Goal: Information Seeking & Learning: Compare options

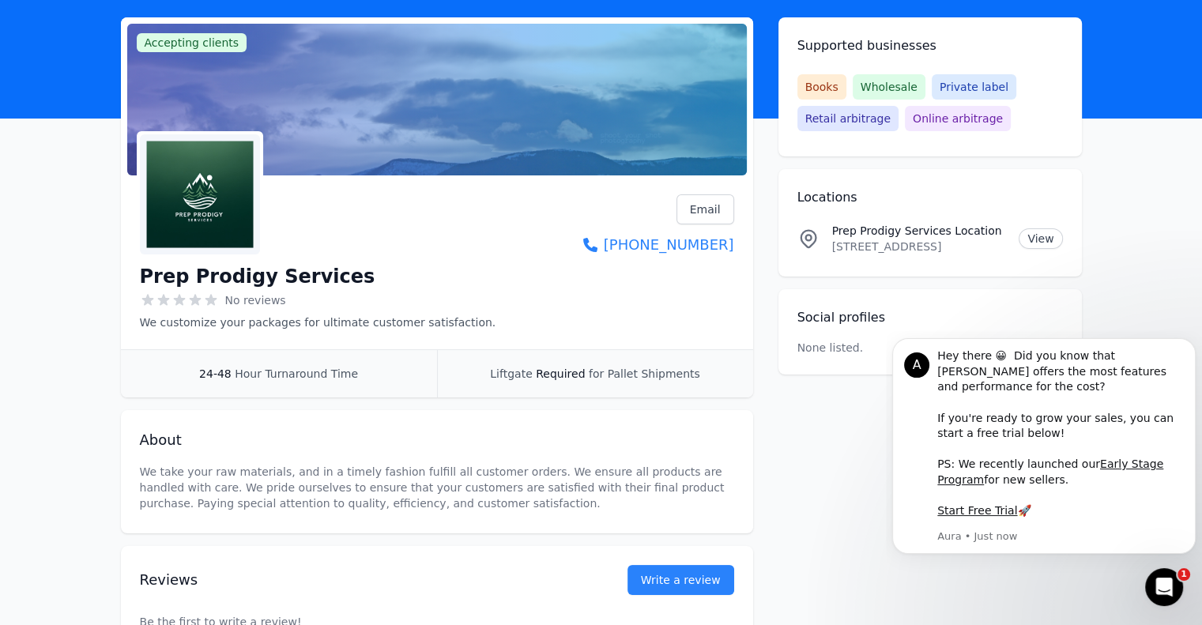
scroll to position [47, 0]
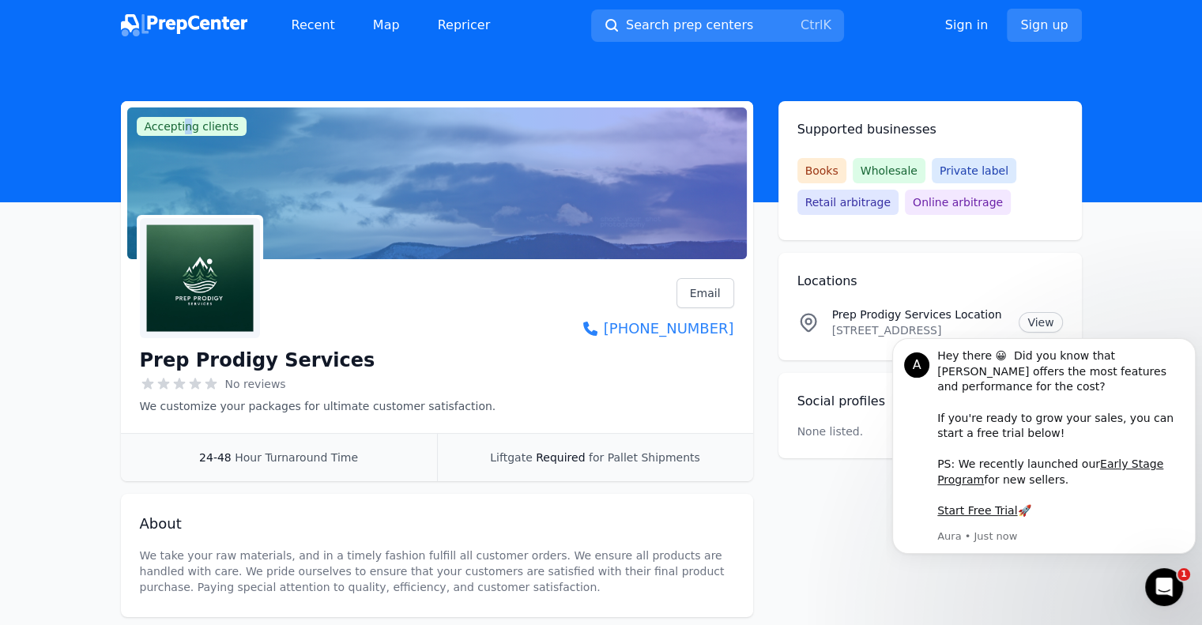
drag, startPoint x: 184, startPoint y: 126, endPoint x: 210, endPoint y: 122, distance: 26.4
click at [185, 126] on span "Accepting clients" at bounding box center [192, 126] width 111 height 19
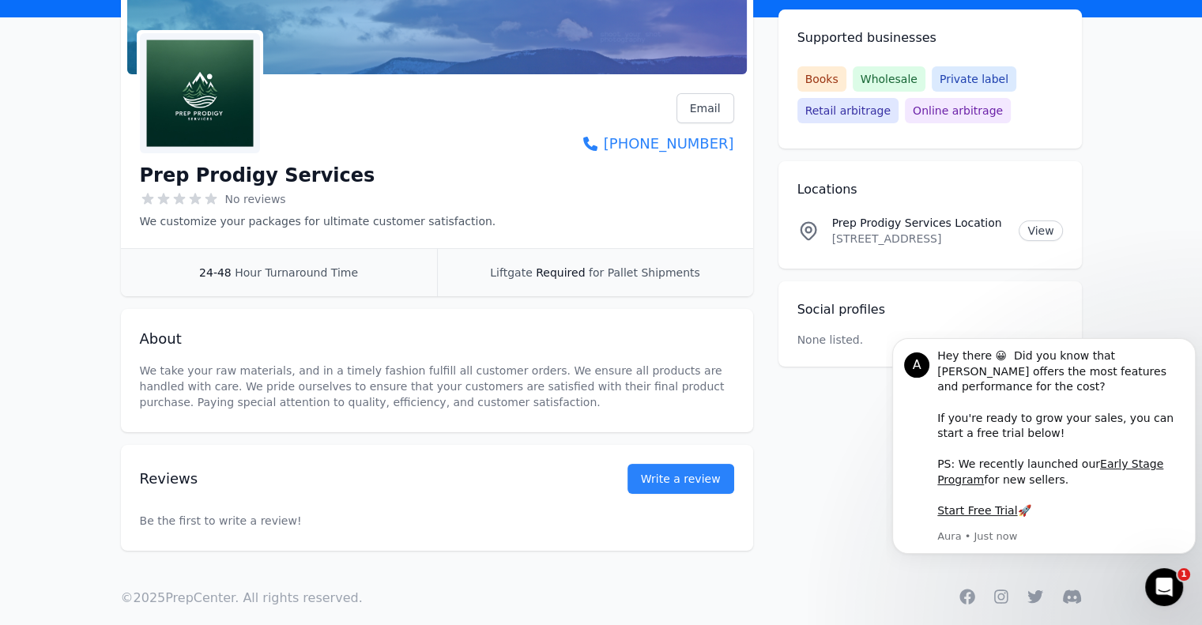
scroll to position [205, 0]
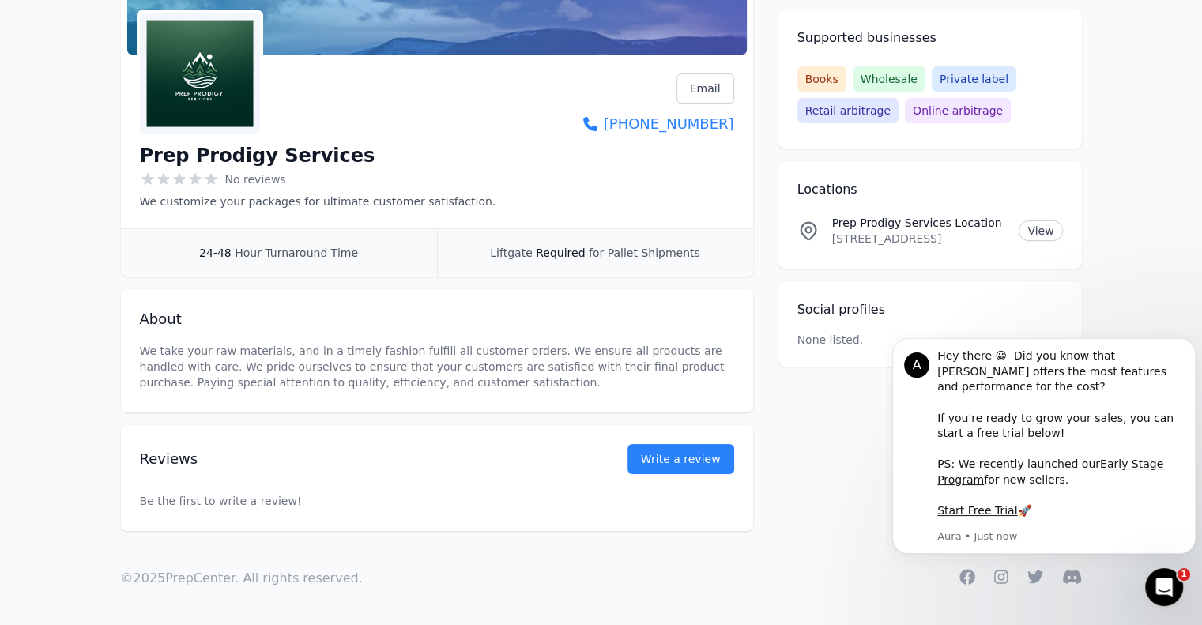
click at [199, 141] on div "Prep Prodigy Services No reviews We customize your packages for ultimate custom…" at bounding box center [318, 175] width 356 height 70
click at [205, 169] on div "Prep Prodigy Services No reviews We customize your packages for ultimate custom…" at bounding box center [318, 175] width 356 height 70
click at [256, 258] on span "Hour Turnaround Time" at bounding box center [296, 252] width 123 height 13
drag, startPoint x: 833, startPoint y: 224, endPoint x: 988, endPoint y: 215, distance: 155.1
click at [988, 215] on p "Prep Prodigy Services Location" at bounding box center [919, 223] width 175 height 16
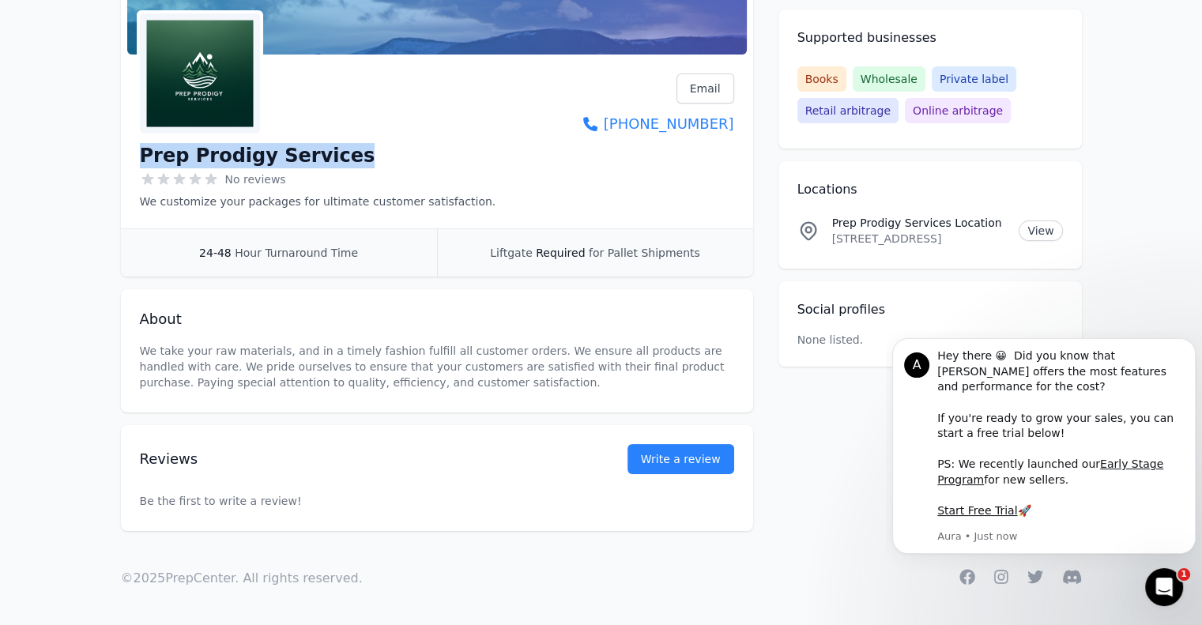
drag, startPoint x: 130, startPoint y: 154, endPoint x: 347, endPoint y: 156, distance: 216.5
click at [367, 151] on div "Prep Prodigy Services No reviews We customize your packages for ultimate custom…" at bounding box center [437, 144] width 632 height 167
copy h1 "Prep Prodigy Services"
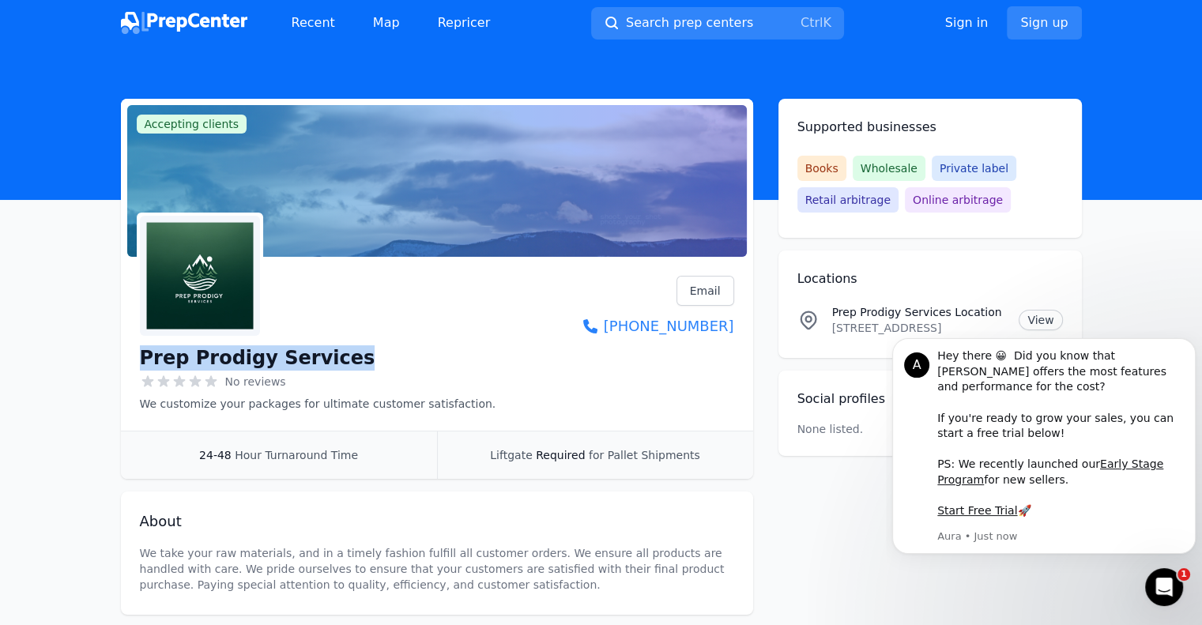
scroll to position [0, 0]
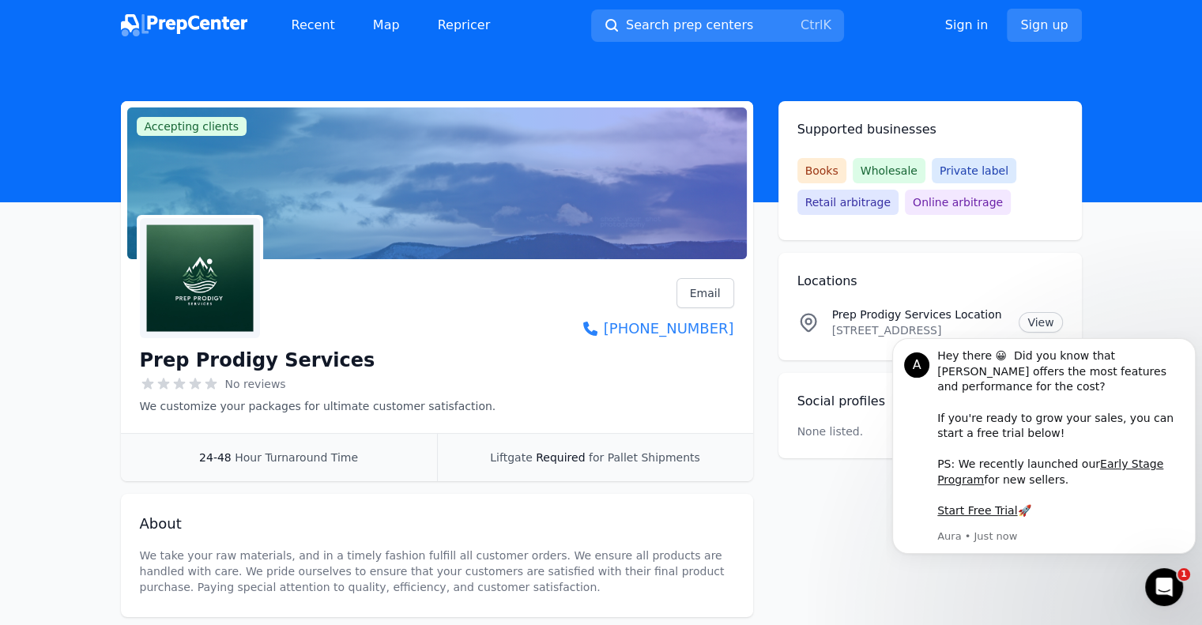
click at [167, 123] on span "Accepting clients" at bounding box center [192, 126] width 111 height 19
drag, startPoint x: 175, startPoint y: 123, endPoint x: 352, endPoint y: 107, distance: 178.5
click at [345, 120] on div "Accepting clients Claim business" at bounding box center [436, 183] width 619 height 152
click at [309, 28] on link "Recent" at bounding box center [313, 25] width 69 height 32
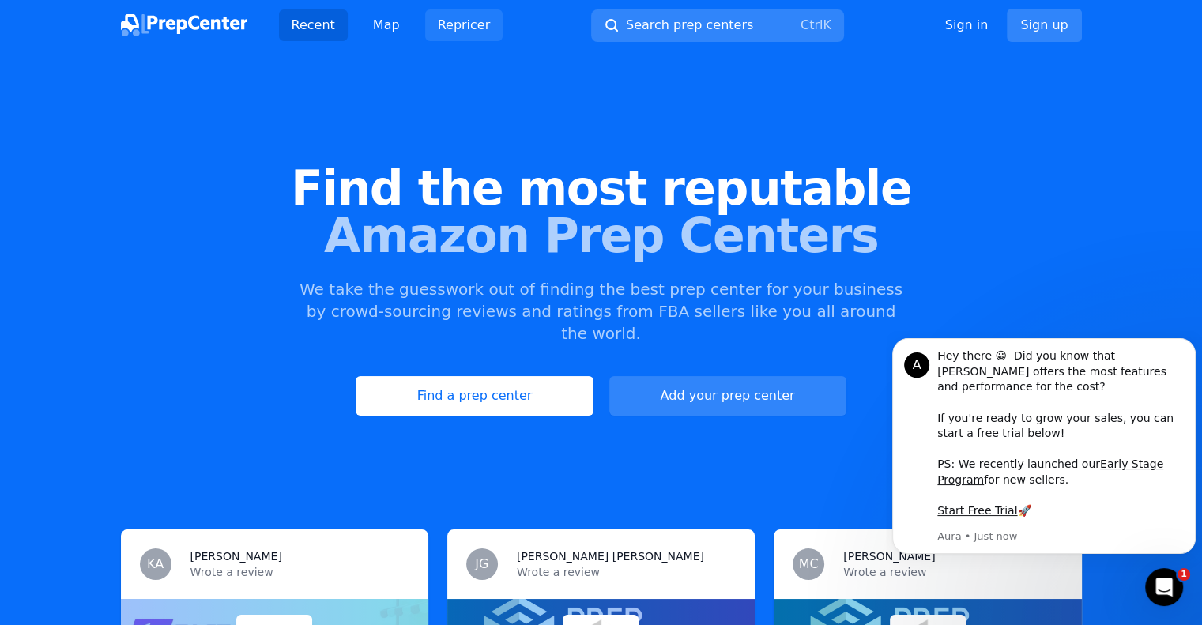
click at [450, 30] on link "Repricer" at bounding box center [464, 25] width 78 height 32
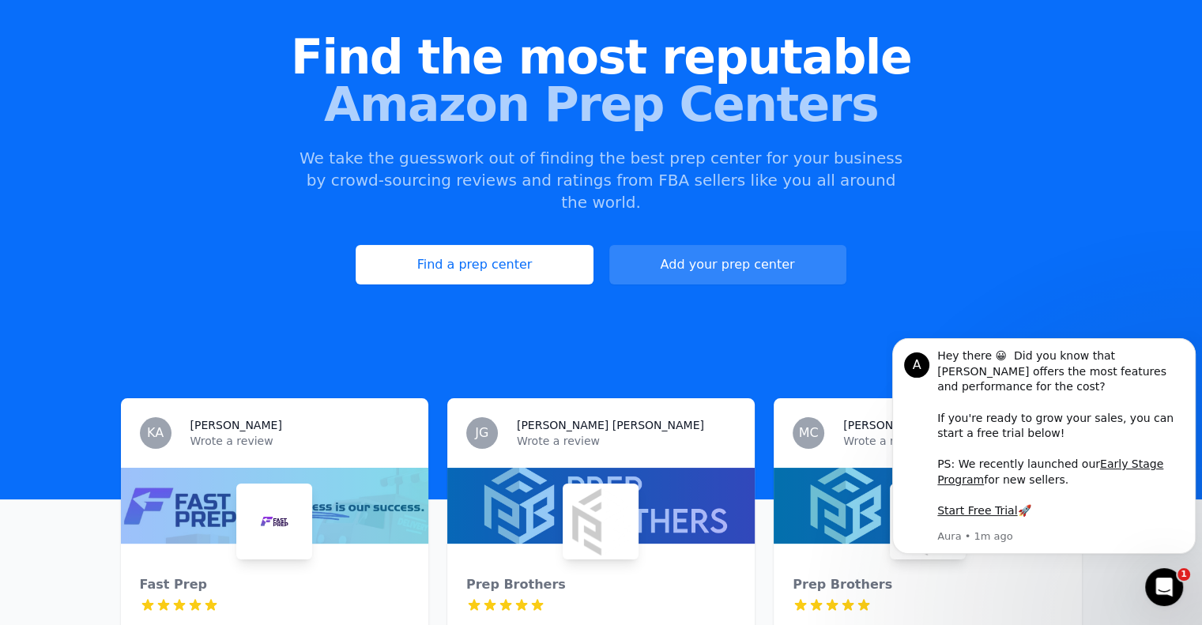
scroll to position [158, 0]
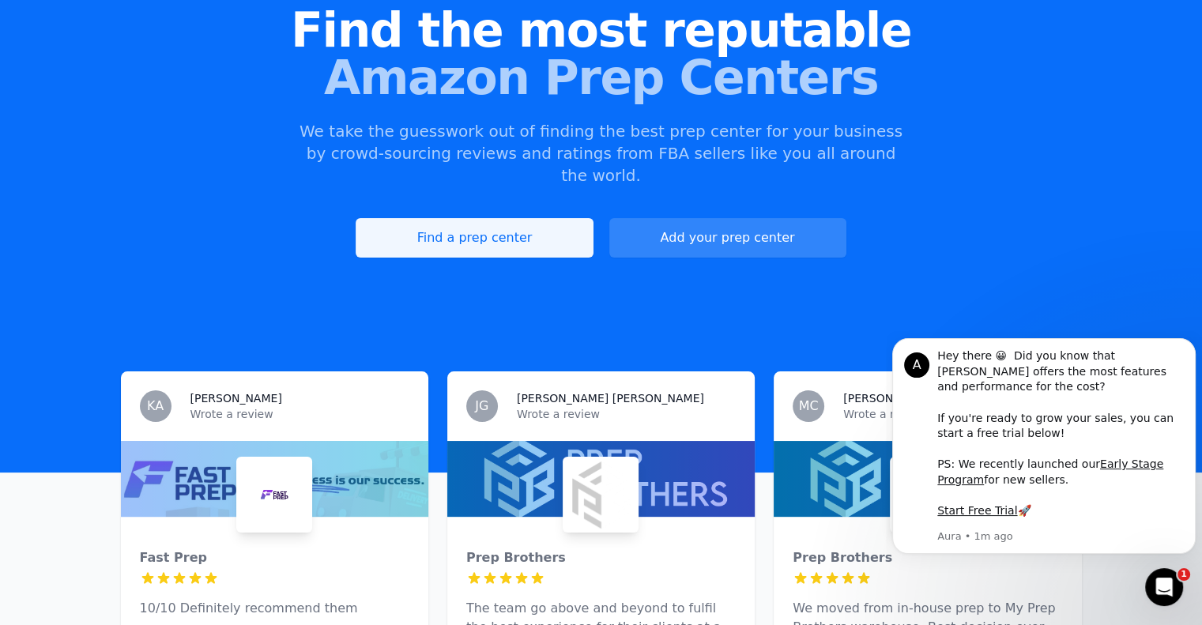
click at [442, 218] on link "Find a prep center" at bounding box center [474, 238] width 237 height 40
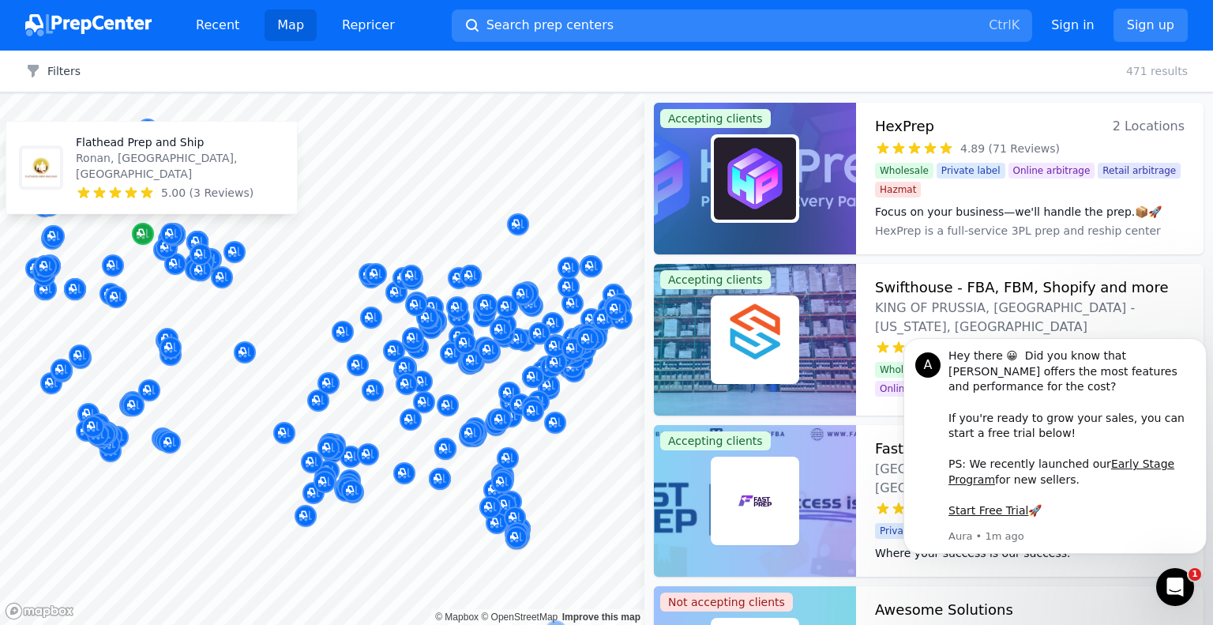
click at [141, 232] on icon "Map marker" at bounding box center [143, 234] width 13 height 16
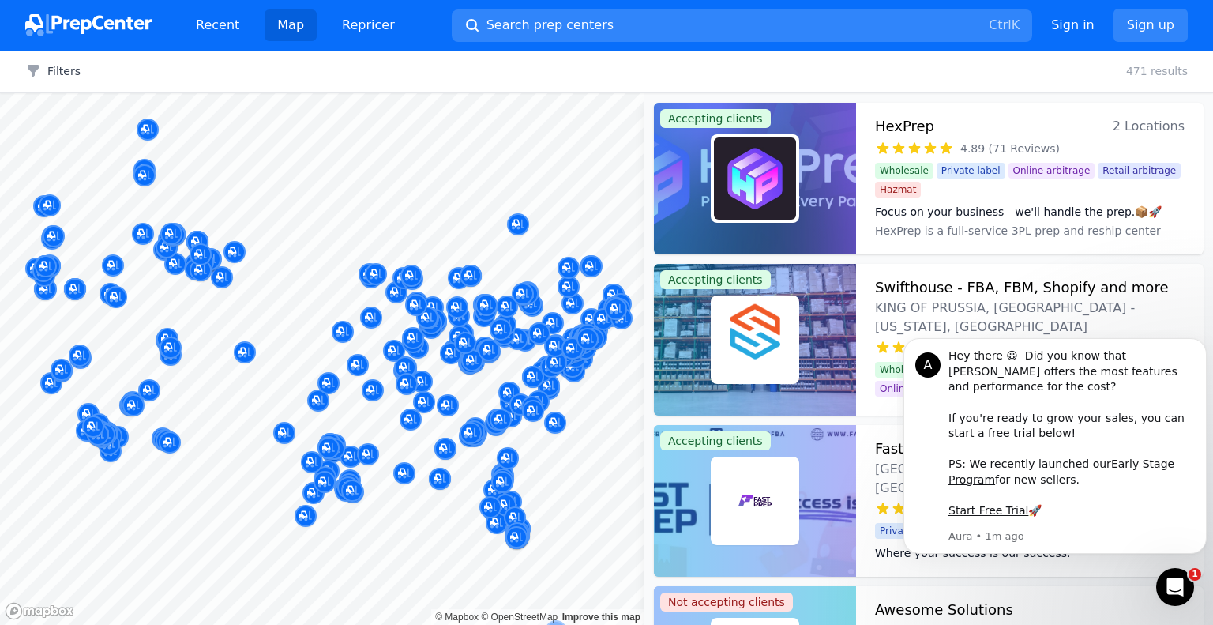
click at [145, 240] on div "Big Sky Prep & Ship [PERSON_NAME], [GEOGRAPHIC_DATA], [GEOGRAPHIC_DATA] No revi…" at bounding box center [200, 181] width 303 height 123
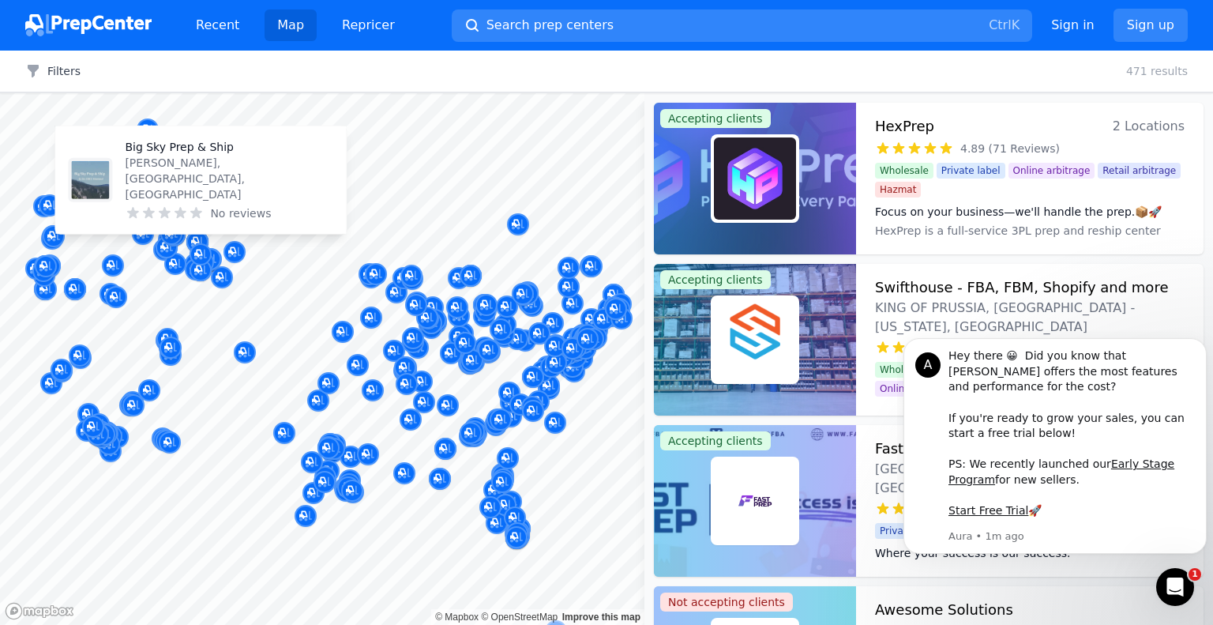
click at [145, 229] on div "Big Sky Prep & Ship [PERSON_NAME], [GEOGRAPHIC_DATA], [GEOGRAPHIC_DATA] No revi…" at bounding box center [200, 179] width 291 height 107
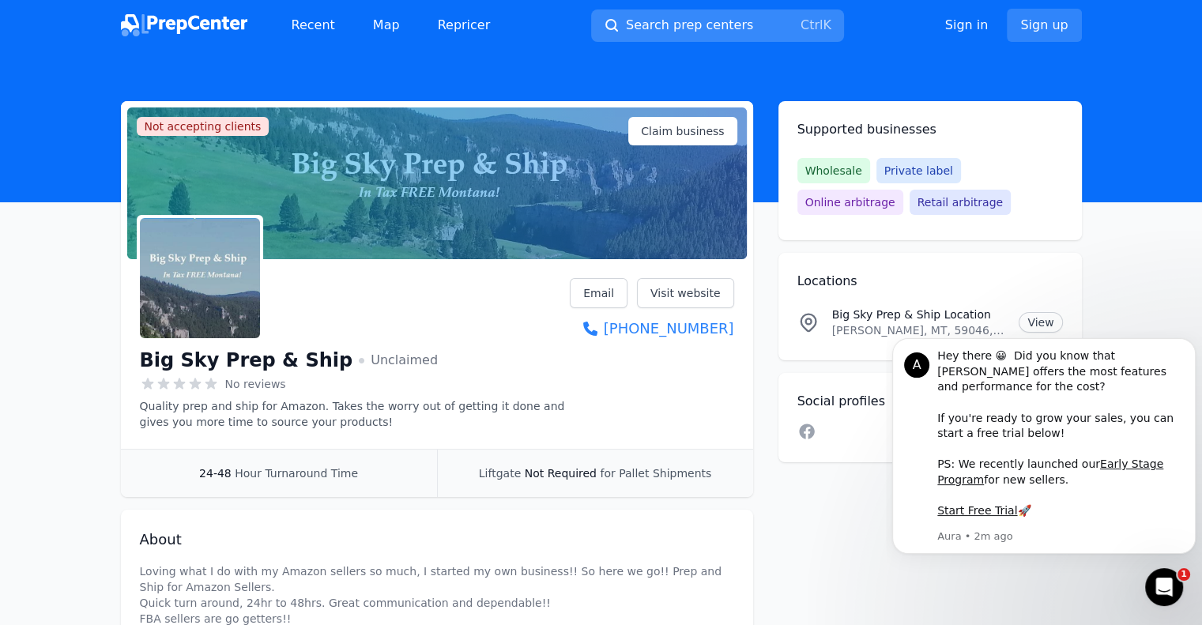
click at [708, 22] on span "Search prep centers" at bounding box center [689, 25] width 127 height 19
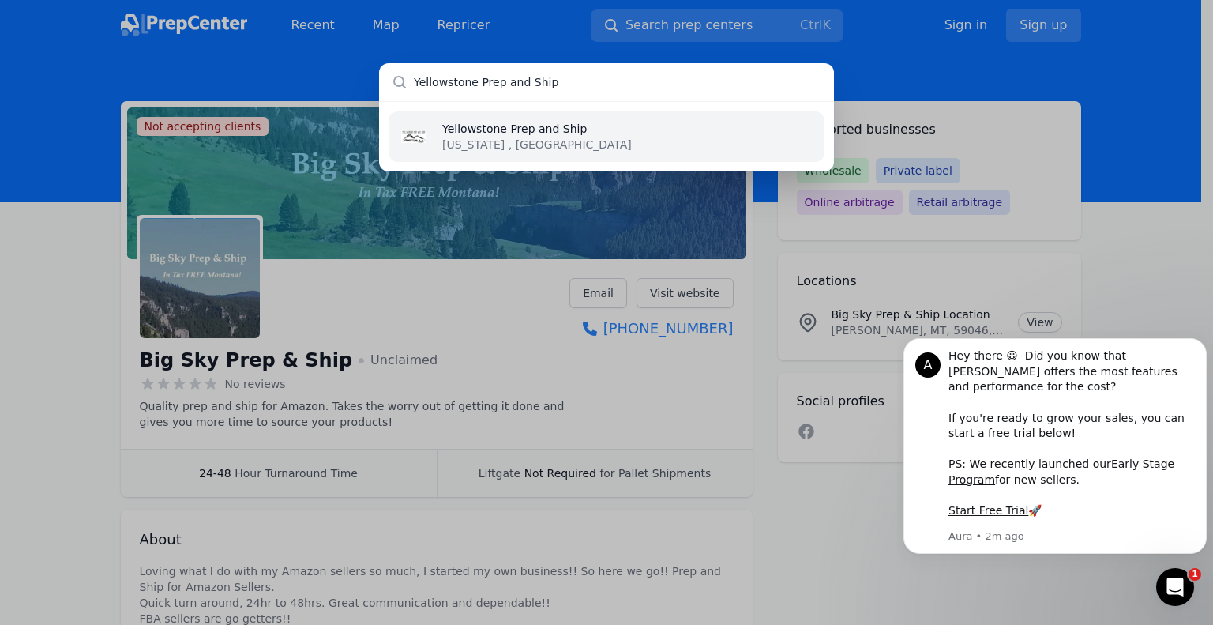
type input "Yellowstone Prep and Ship"
click at [476, 145] on p "[US_STATE] , [GEOGRAPHIC_DATA]" at bounding box center [537, 145] width 190 height 16
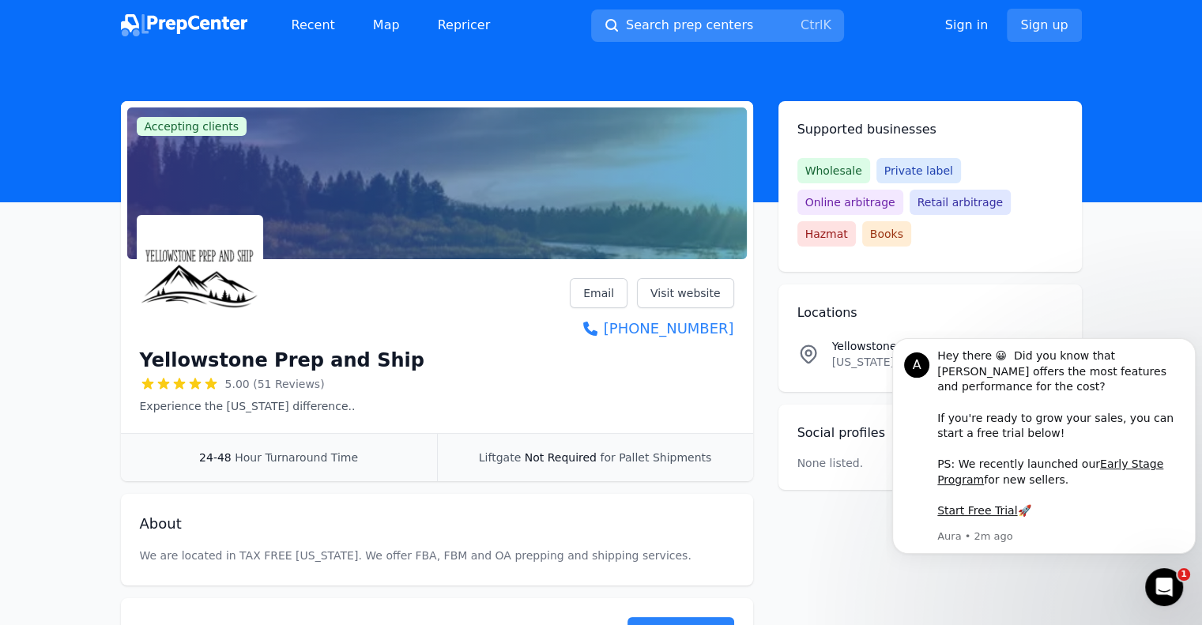
click at [657, 16] on span "Search prep centers" at bounding box center [689, 25] width 127 height 19
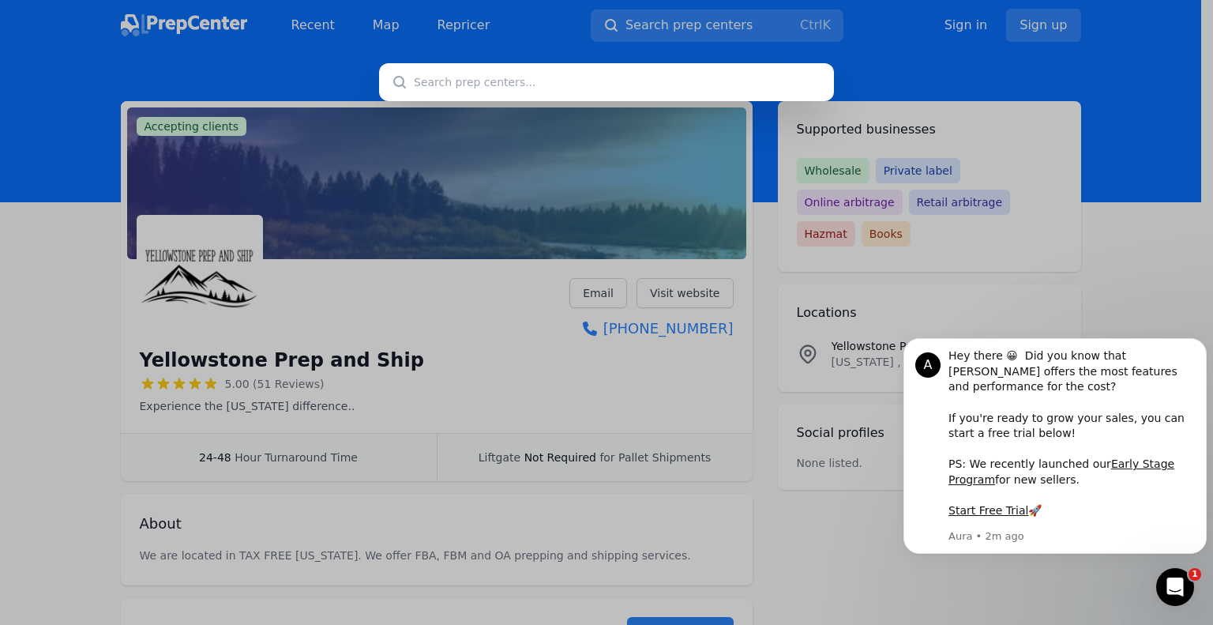
type input "Wase Fulfillment"
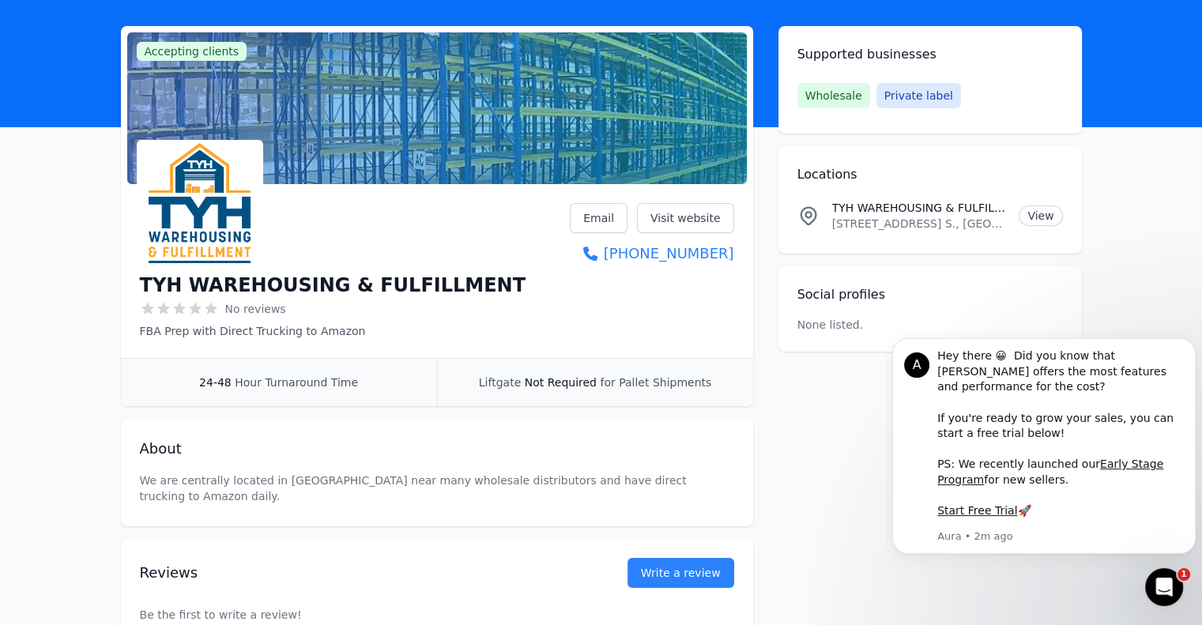
scroll to position [79, 0]
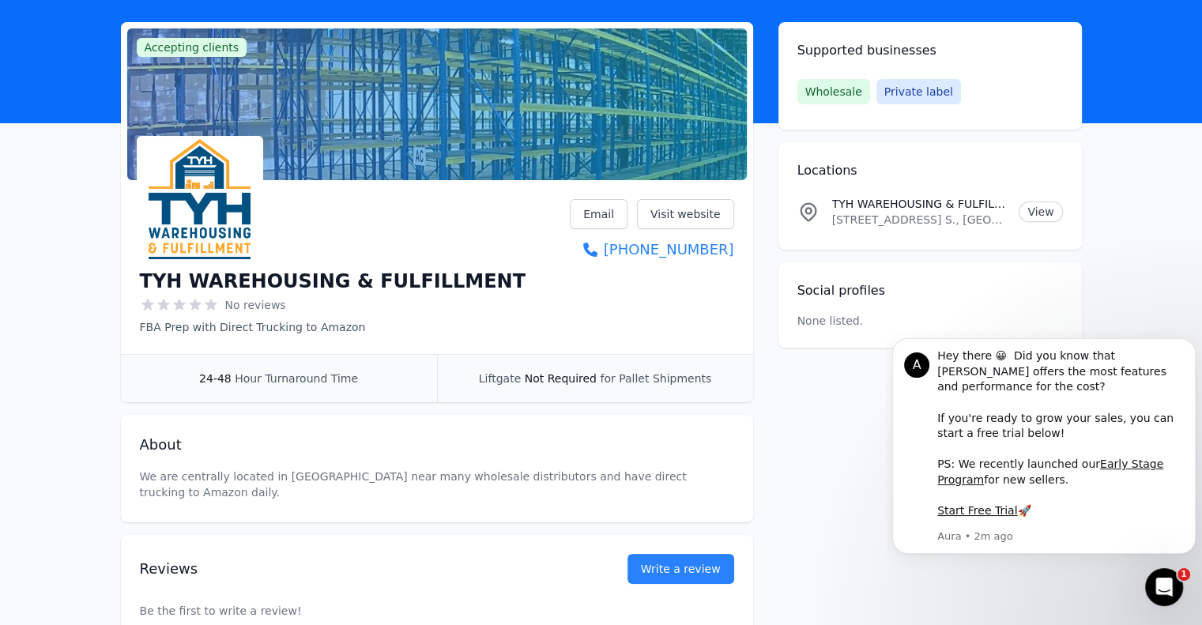
click at [83, 256] on main "Accepting clients Claim business TYH WAREHOUSING & FULFILLMENT No reviews FBA P…" at bounding box center [601, 331] width 1202 height 619
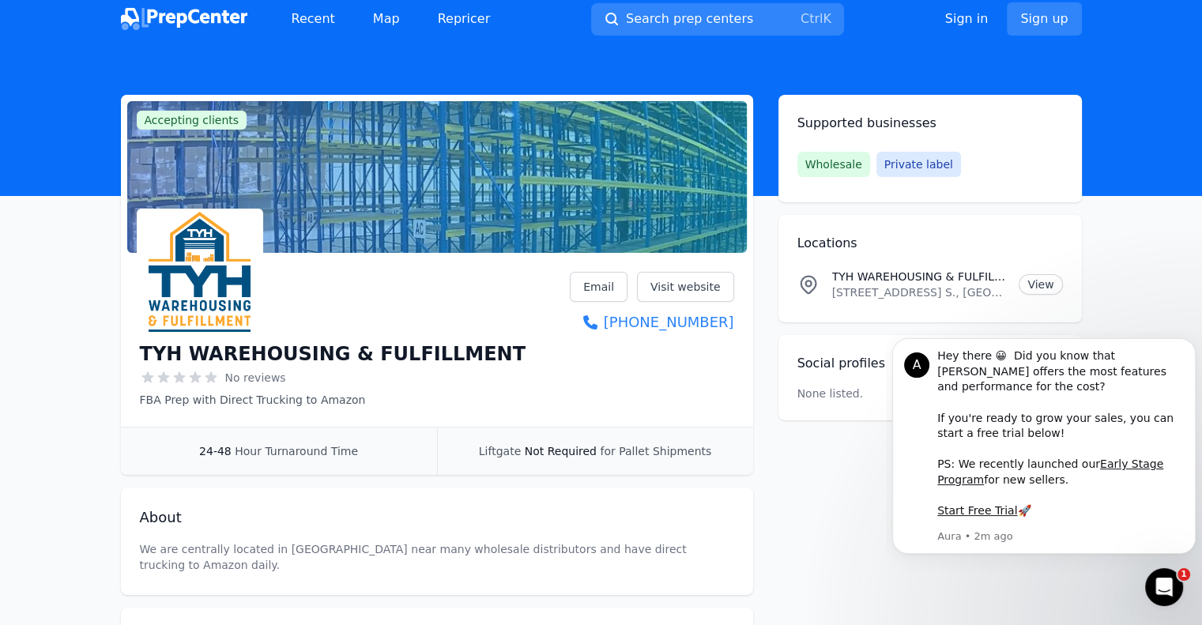
scroll to position [0, 0]
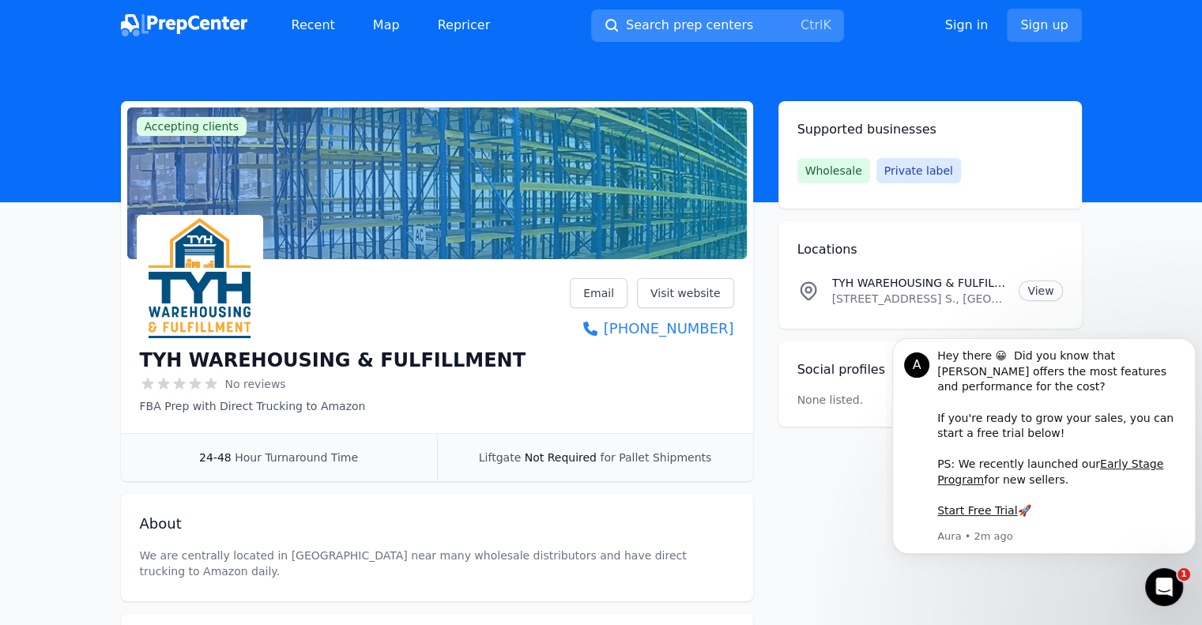
click at [676, 27] on span "Search prep centers" at bounding box center [689, 25] width 127 height 19
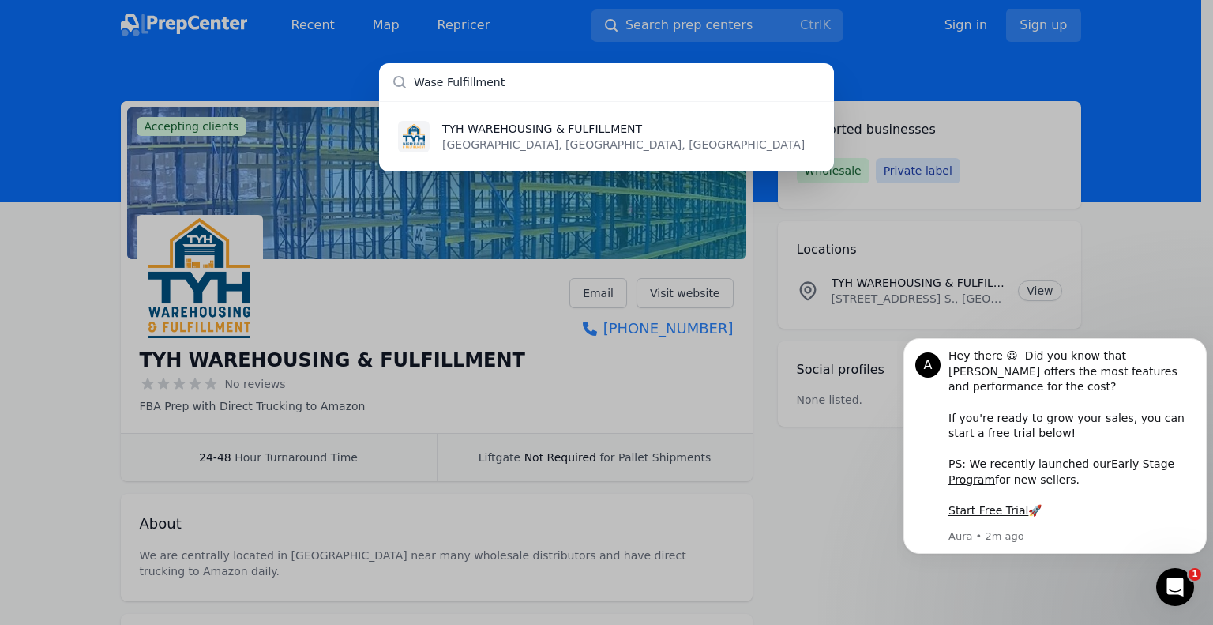
drag, startPoint x: 527, startPoint y: 74, endPoint x: 361, endPoint y: 76, distance: 165.9
click at [339, 73] on div "Wase Fulfillment TYH WAREHOUSING & FULFILLMENT [GEOGRAPHIC_DATA], [GEOGRAPHIC_D…" at bounding box center [606, 312] width 1213 height 625
paste input "KCDC Logistics"
type input "KCDC Logistics"
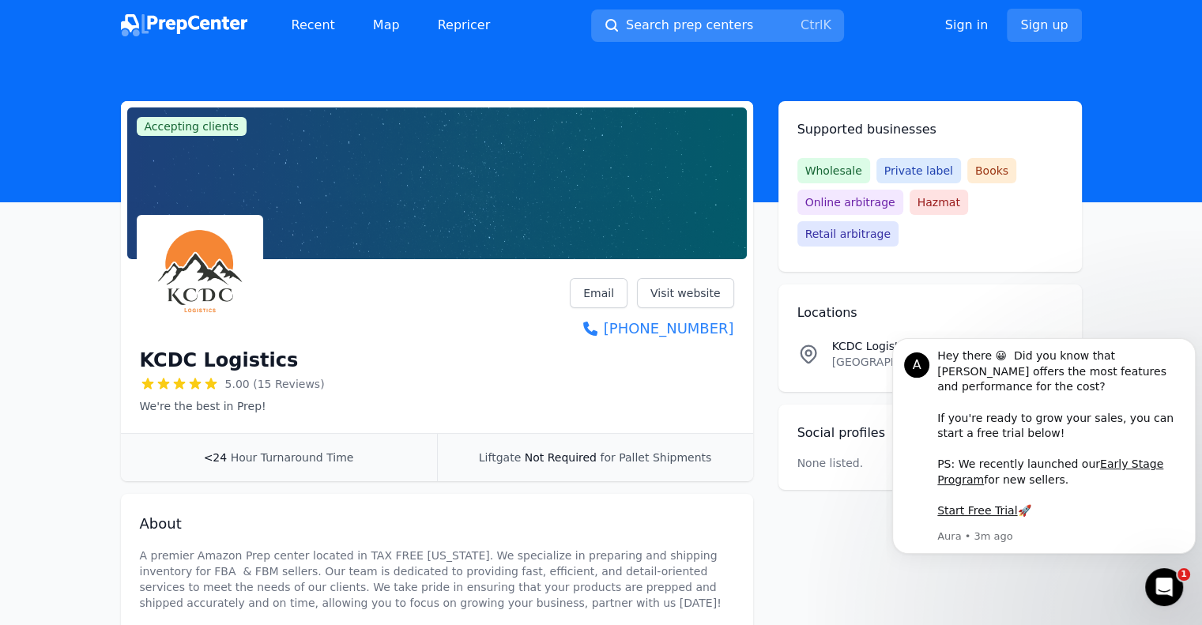
click at [660, 24] on span "Search prep centers" at bounding box center [689, 25] width 127 height 19
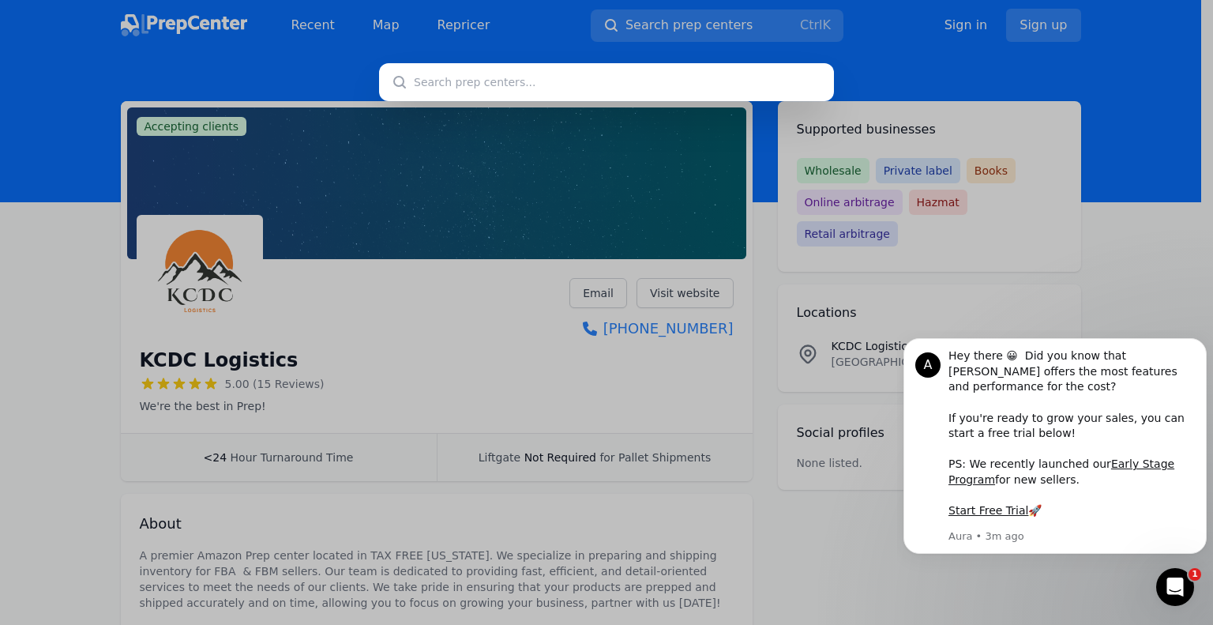
type input "[GEOGRAPHIC_DATA][US_STATE] Prep N Ship"
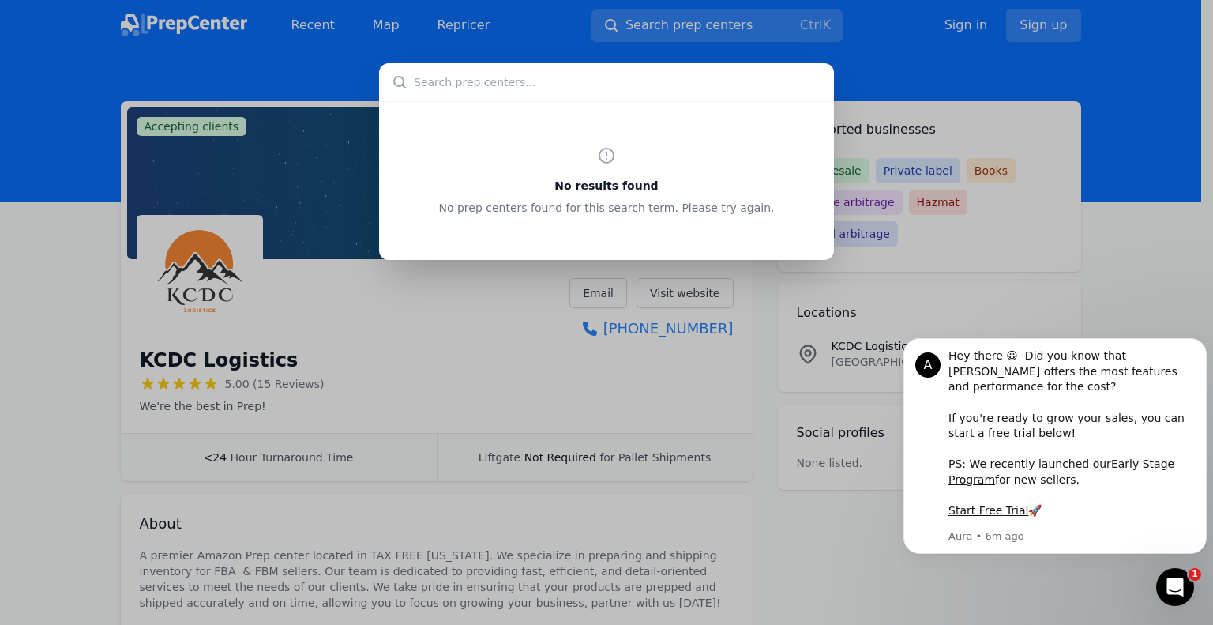
paste input "Yellowstone Fulfillment"
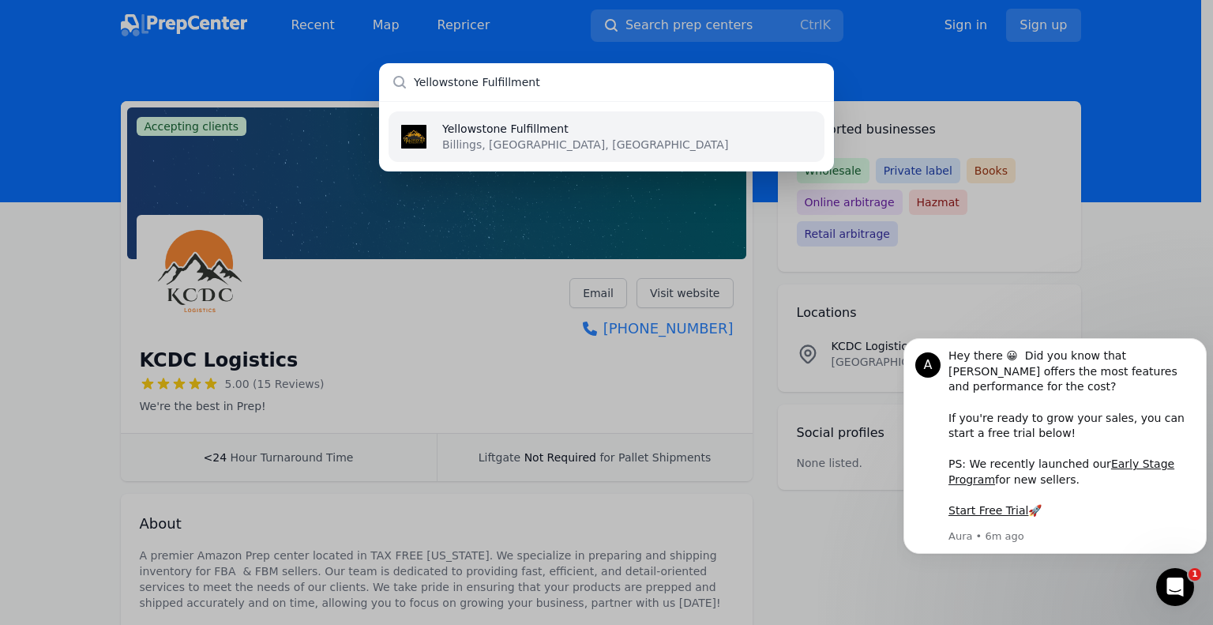
type input "Yellowstone Fulfillment"
click at [483, 129] on p "Yellowstone Fulfillment" at bounding box center [585, 129] width 286 height 16
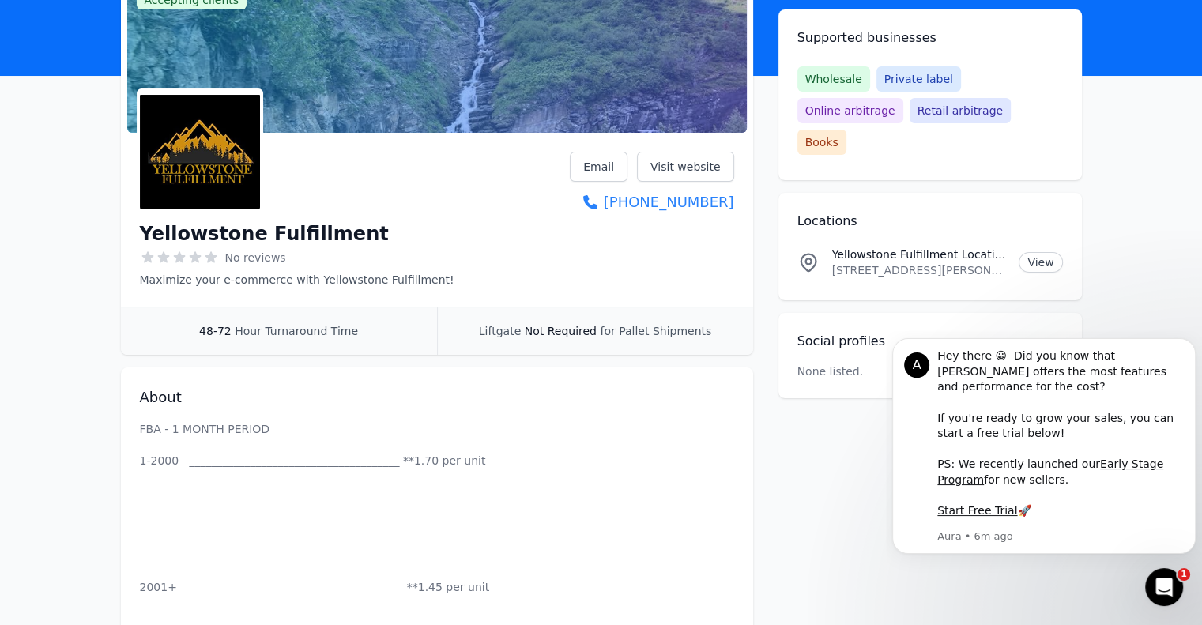
scroll to position [158, 0]
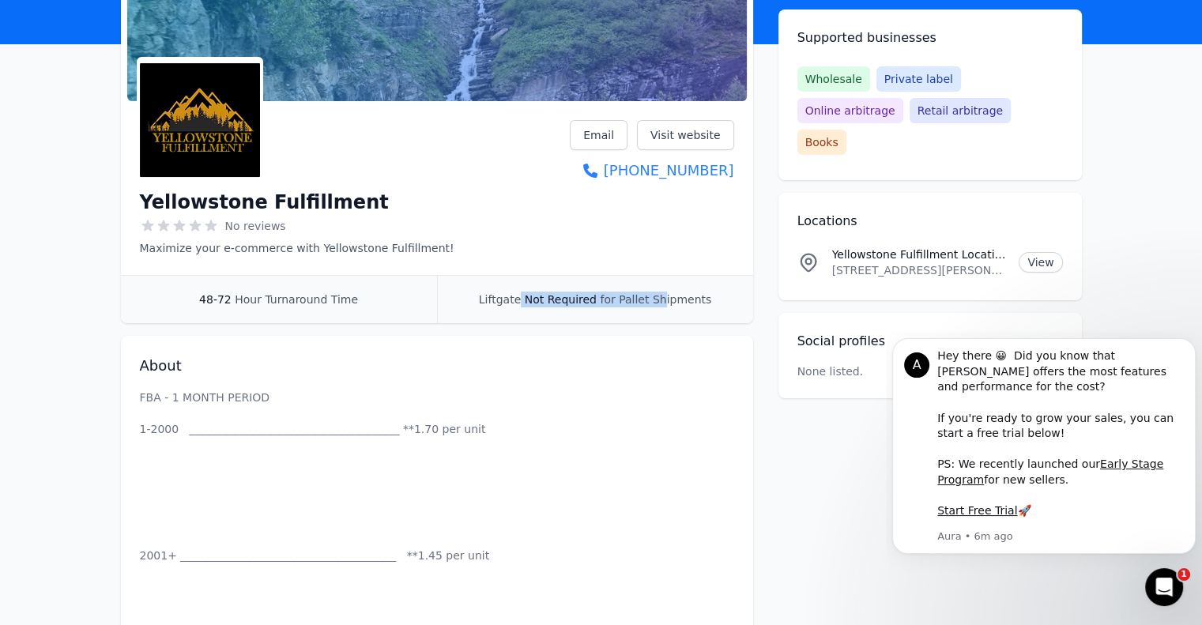
drag, startPoint x: 525, startPoint y: 299, endPoint x: 661, endPoint y: 287, distance: 137.2
click at [661, 287] on div "Liftgate Not Required for Pallet Shipments" at bounding box center [595, 299] width 316 height 47
click at [494, 301] on span "Liftgate" at bounding box center [500, 299] width 42 height 13
drag, startPoint x: 468, startPoint y: 296, endPoint x: 713, endPoint y: 295, distance: 244.1
click at [713, 295] on div "Liftgate Not Required for Pallet Shipments" at bounding box center [595, 299] width 316 height 47
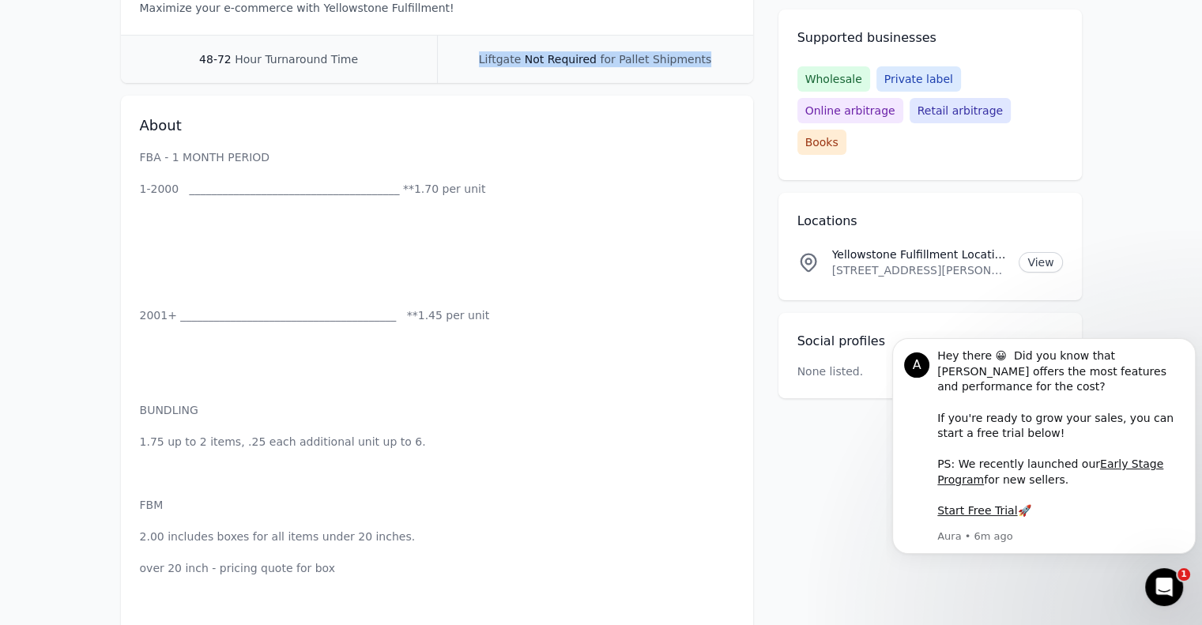
scroll to position [395, 0]
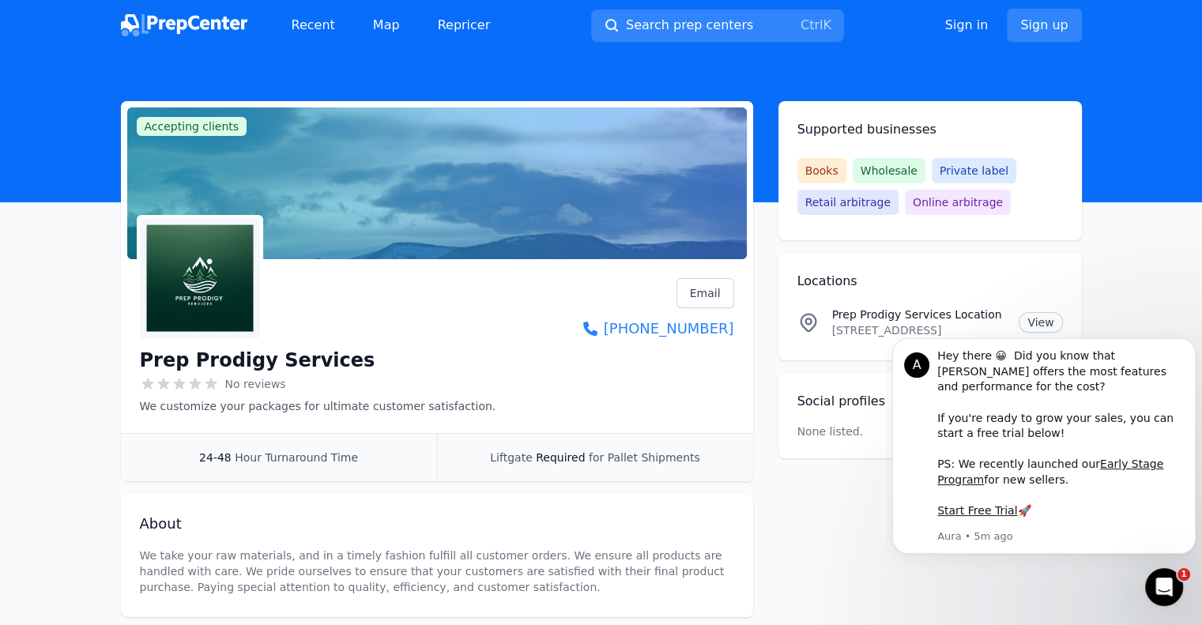
drag, startPoint x: 263, startPoint y: 362, endPoint x: 281, endPoint y: 363, distance: 18.2
click at [268, 362] on h1 "Prep Prodigy Services" at bounding box center [257, 360] width 235 height 25
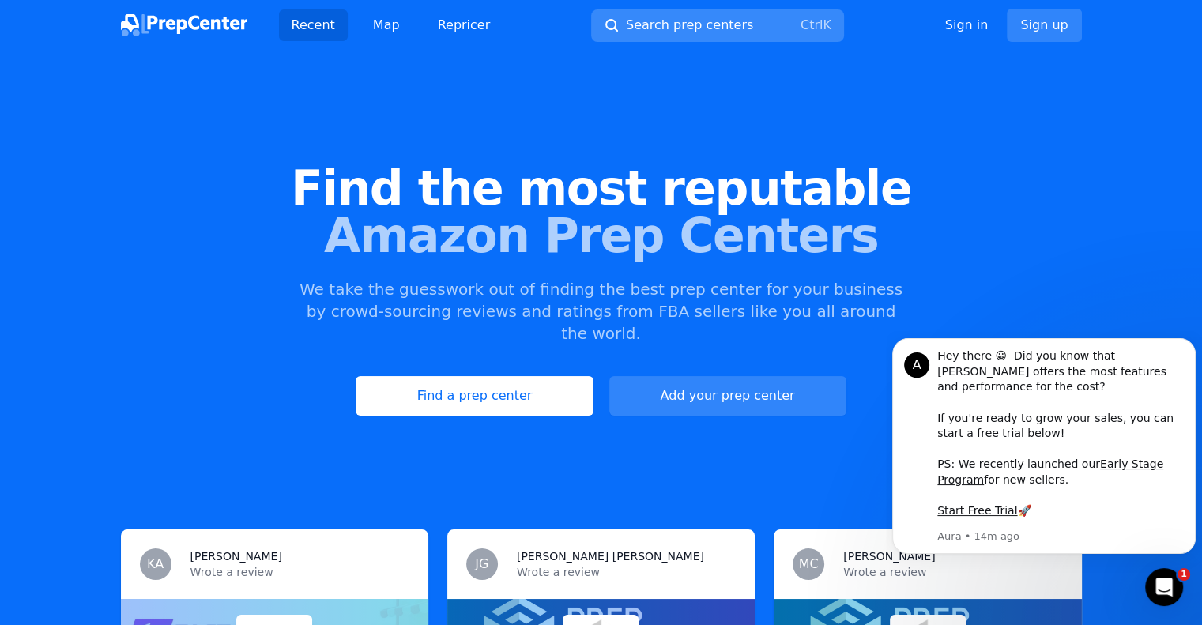
click at [694, 31] on span "Search prep centers" at bounding box center [689, 25] width 127 height 19
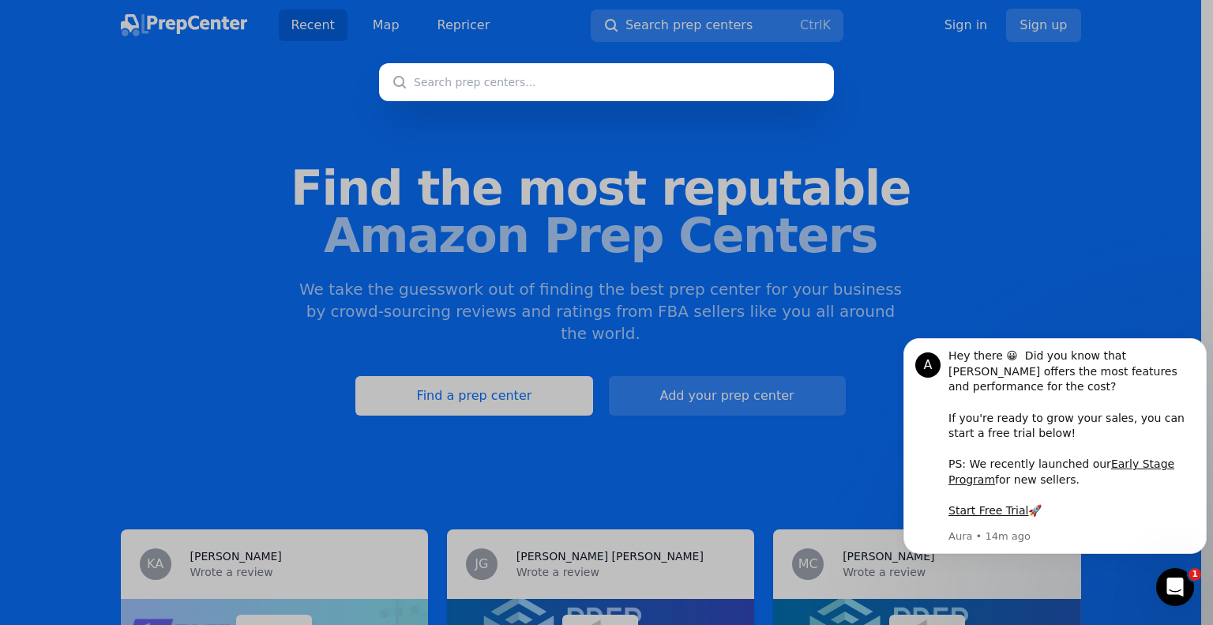
click at [512, 101] on div at bounding box center [606, 312] width 1213 height 625
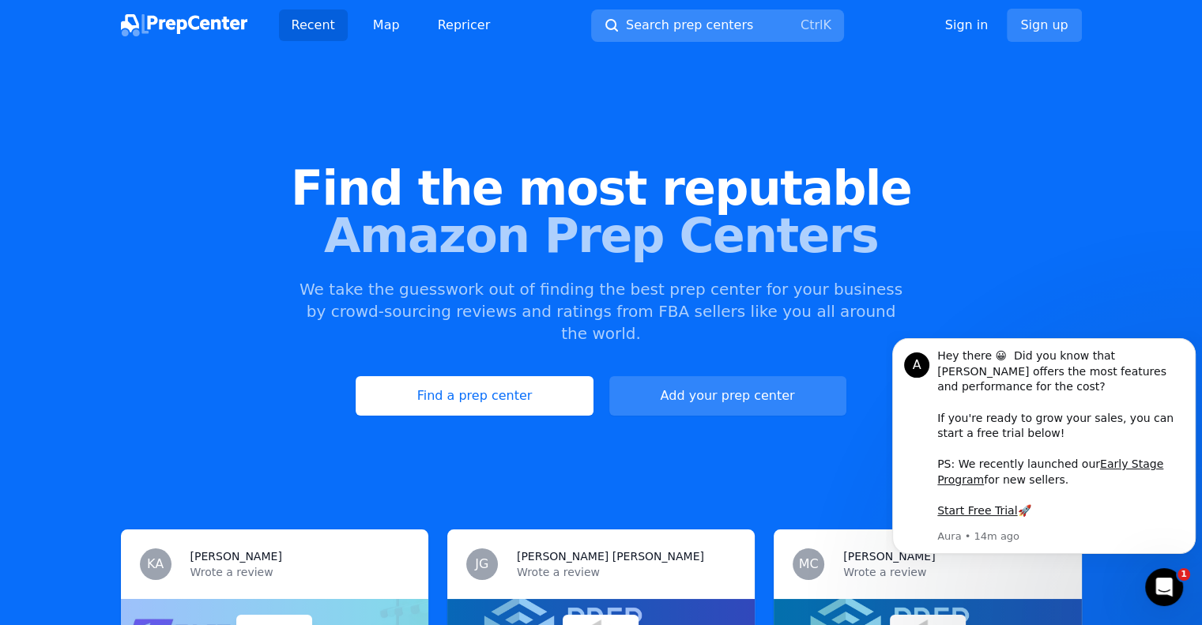
click at [679, 29] on span "Search prep centers" at bounding box center [689, 25] width 127 height 19
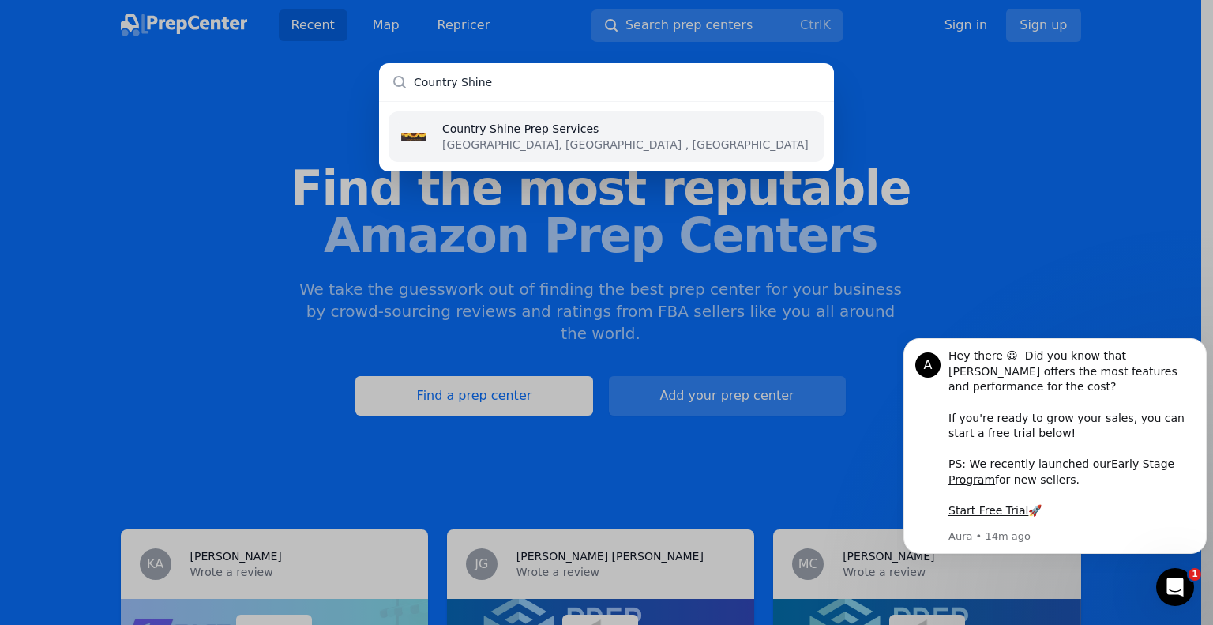
type input "Country Shine"
click at [438, 142] on li "Country Shine Prep Services Ulm, MT , US" at bounding box center [607, 136] width 436 height 51
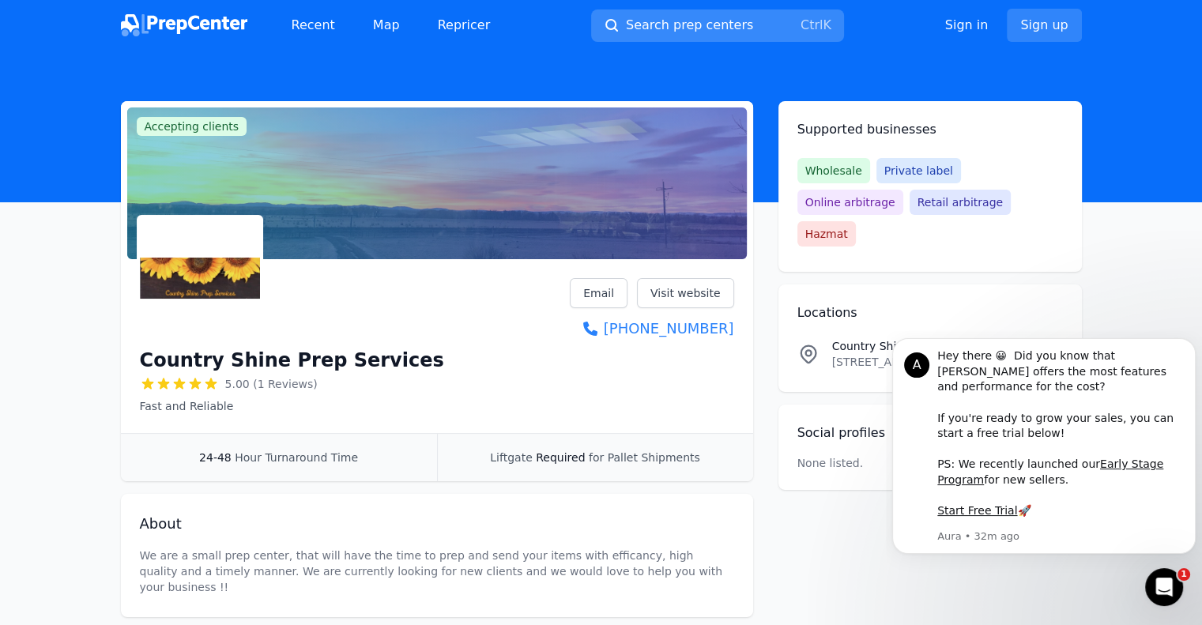
click at [660, 27] on span "Search prep centers" at bounding box center [689, 25] width 127 height 19
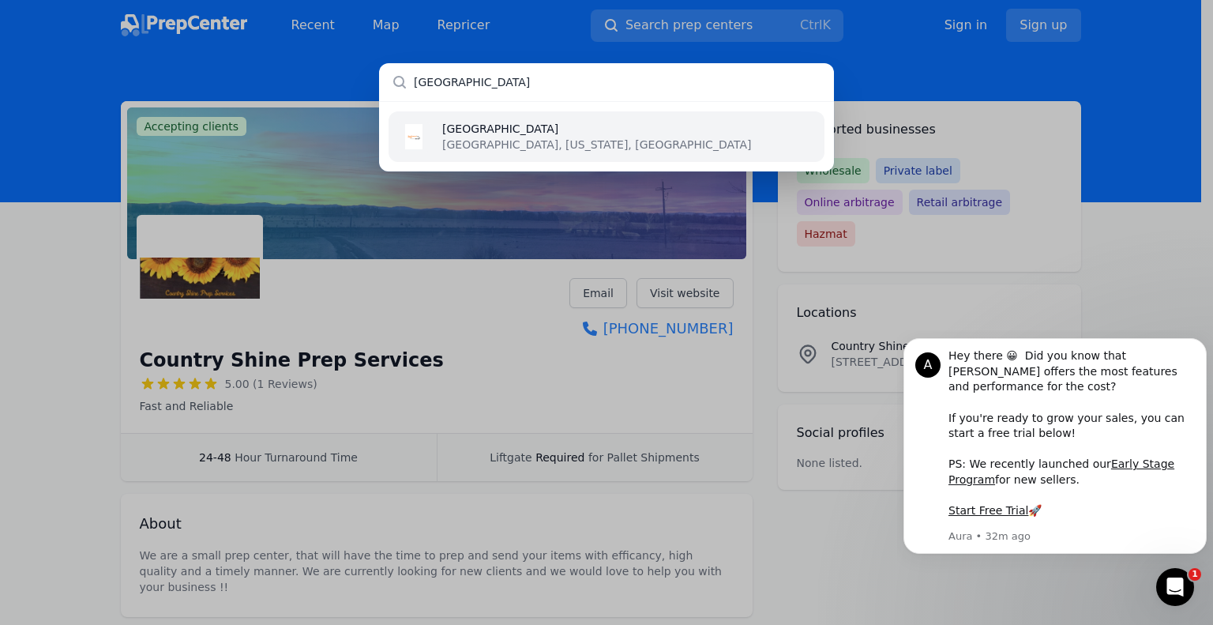
type input "[GEOGRAPHIC_DATA]"
click at [494, 137] on p "[GEOGRAPHIC_DATA], [US_STATE], [GEOGRAPHIC_DATA]" at bounding box center [596, 145] width 309 height 16
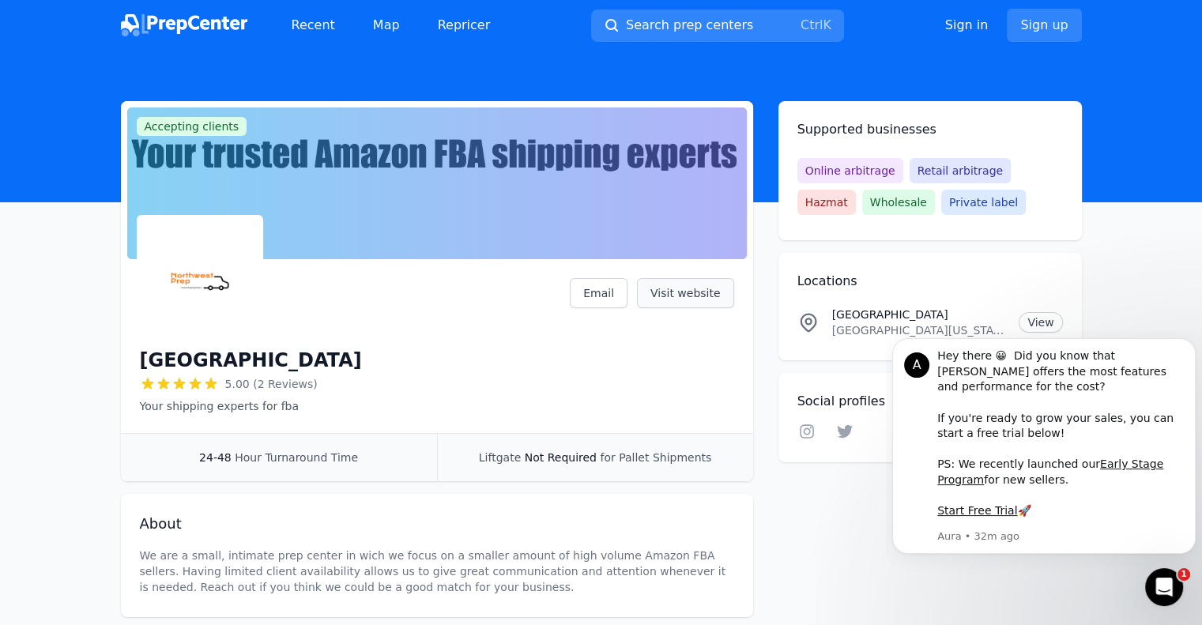
click at [676, 283] on link "Visit website" at bounding box center [685, 293] width 97 height 30
click at [392, 28] on link "Map" at bounding box center [386, 25] width 52 height 32
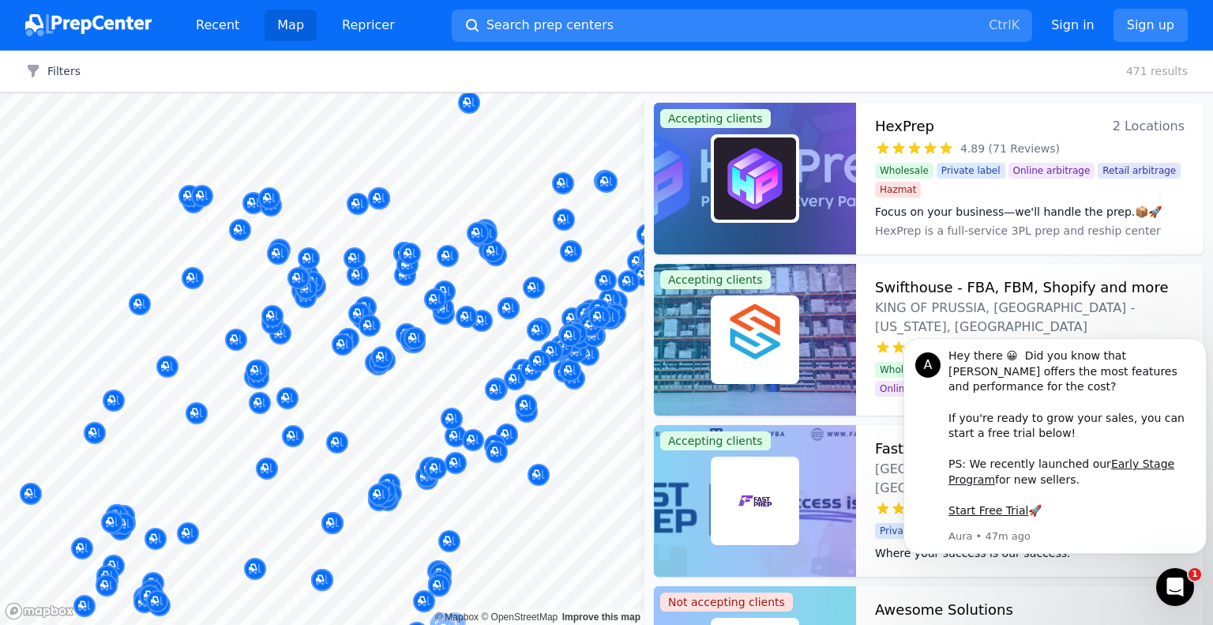
drag, startPoint x: 561, startPoint y: 308, endPoint x: 576, endPoint y: 384, distance: 77.3
click at [524, 93] on div at bounding box center [322, 93] width 645 height 0
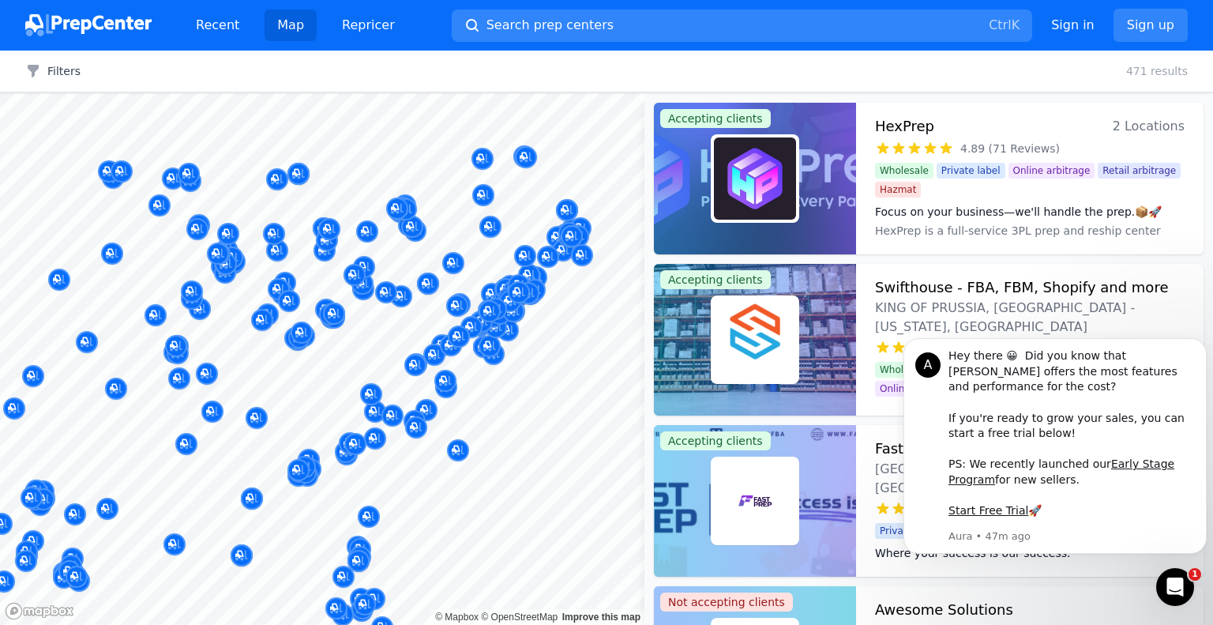
drag, startPoint x: 610, startPoint y: 331, endPoint x: 535, endPoint y: 333, distance: 75.1
click at [551, 328] on div at bounding box center [562, 328] width 303 height 13
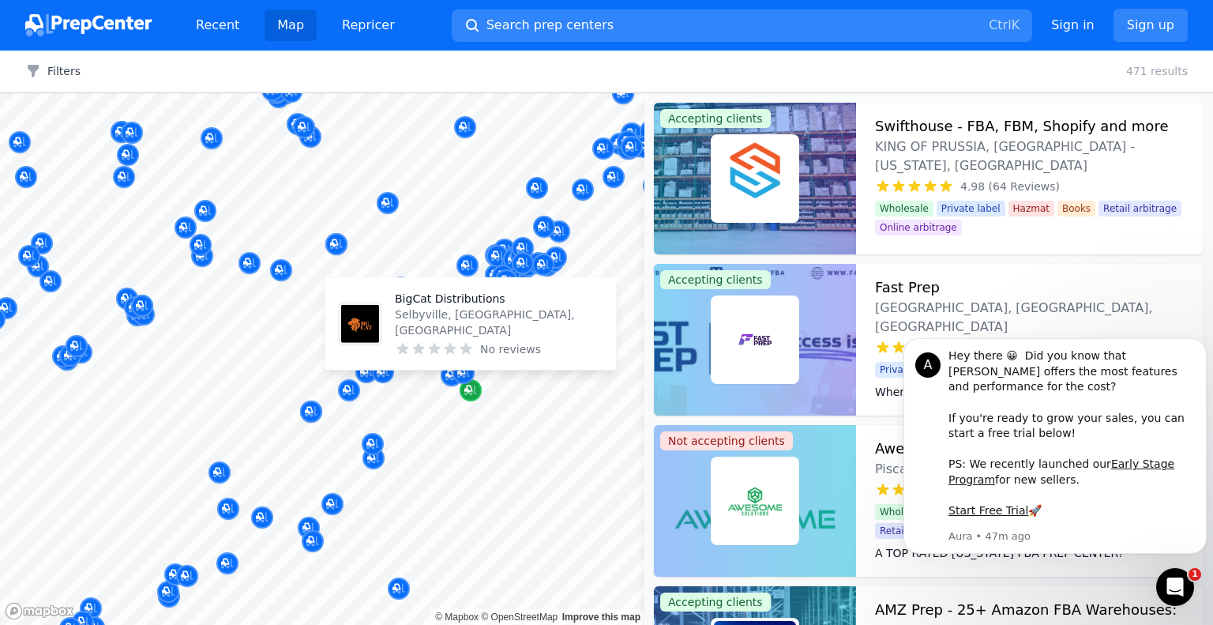
click at [476, 397] on icon "Map marker" at bounding box center [471, 390] width 13 height 16
click at [469, 393] on icon "Map marker" at bounding box center [471, 390] width 13 height 16
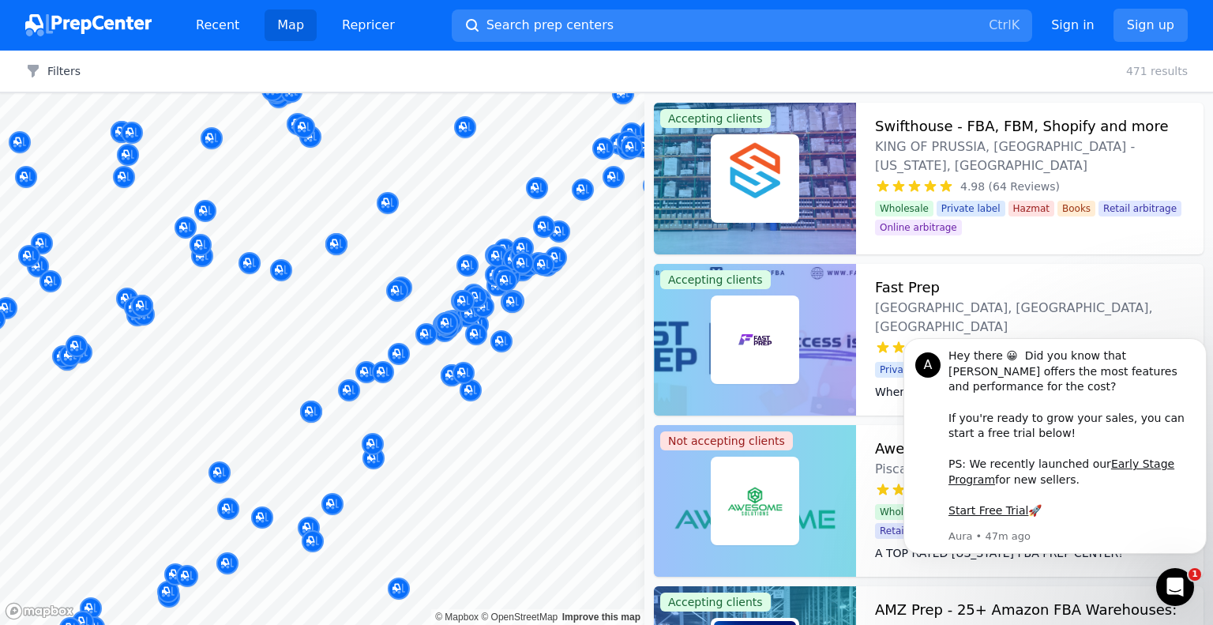
click at [469, 332] on div at bounding box center [562, 328] width 303 height 13
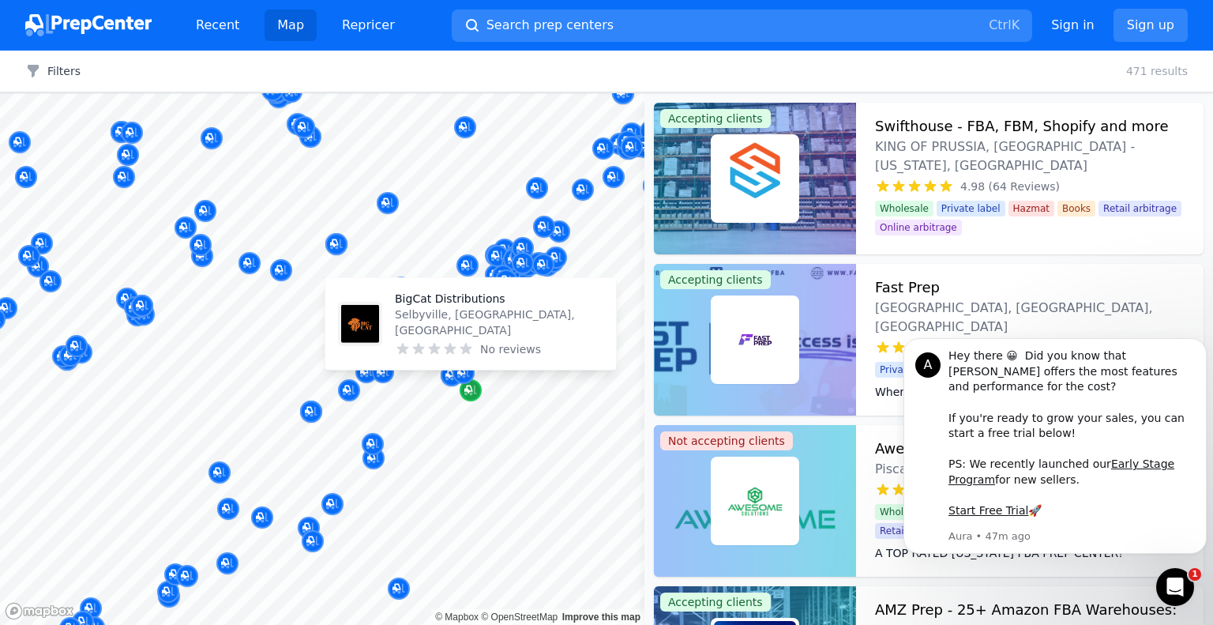
click at [474, 396] on icon "Map marker" at bounding box center [471, 390] width 13 height 16
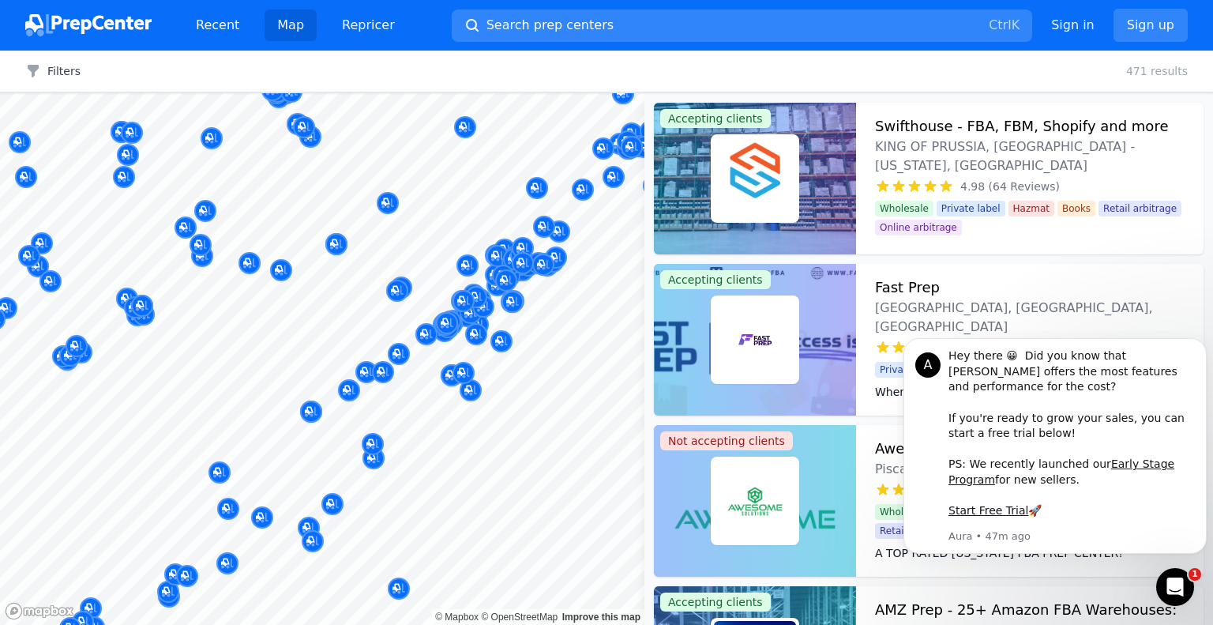
click at [515, 336] on div at bounding box center [552, 334] width 303 height 13
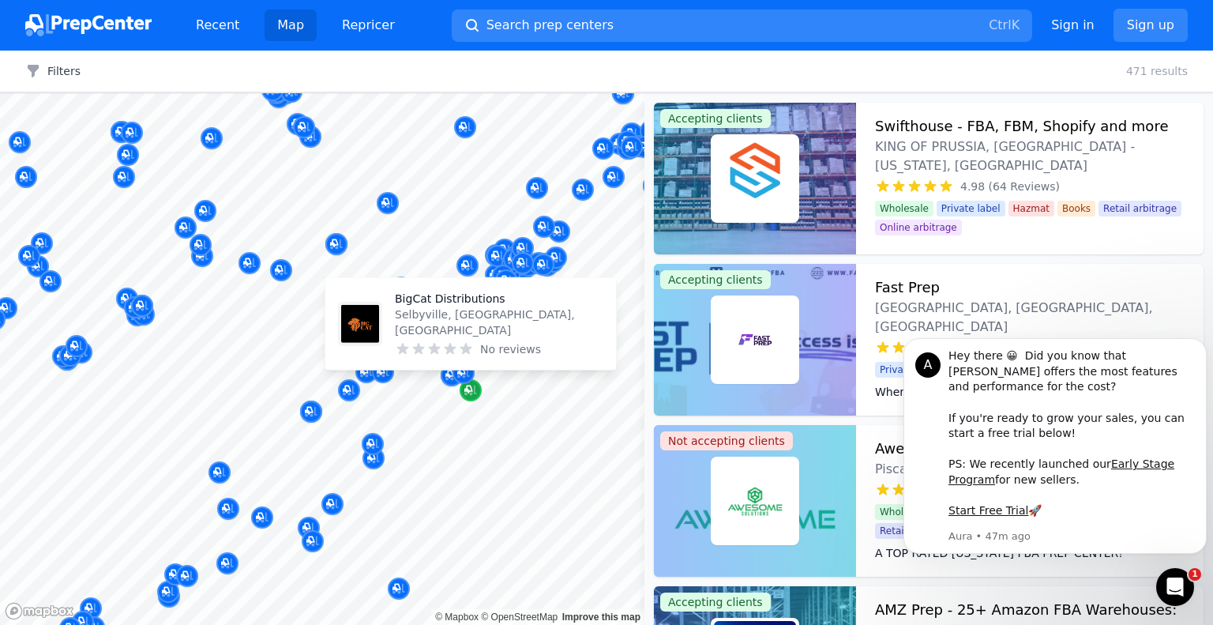
click at [471, 389] on icon "Map marker" at bounding box center [469, 390] width 8 height 8
click at [404, 325] on div at bounding box center [540, 324] width 303 height 13
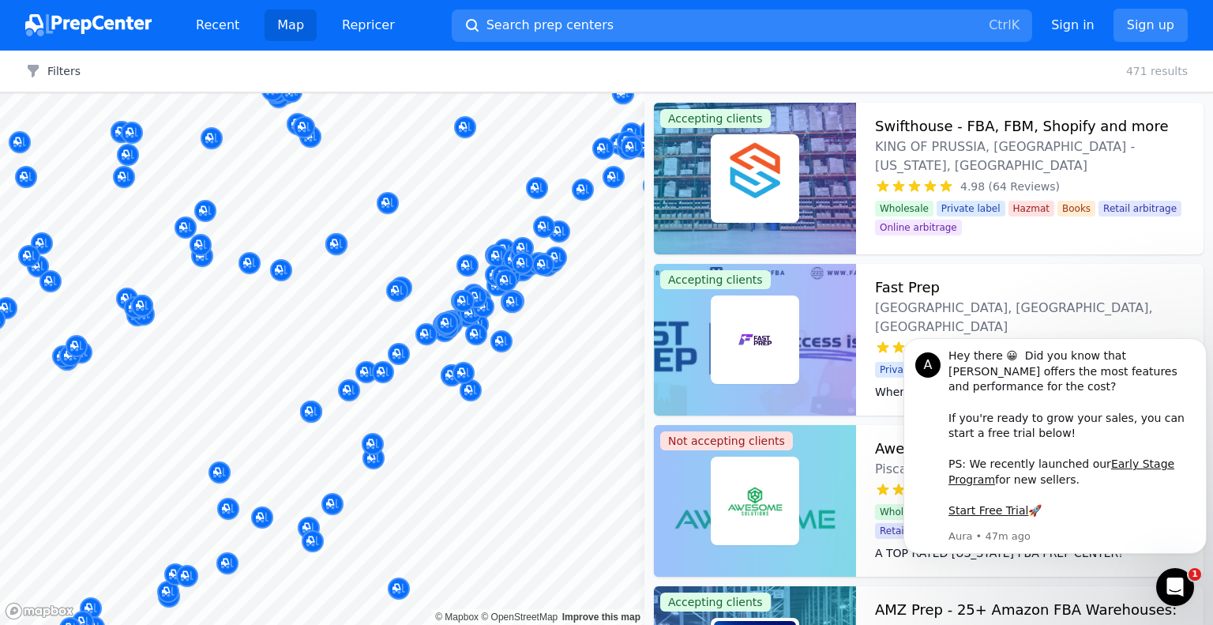
click at [463, 378] on div at bounding box center [470, 373] width 303 height 13
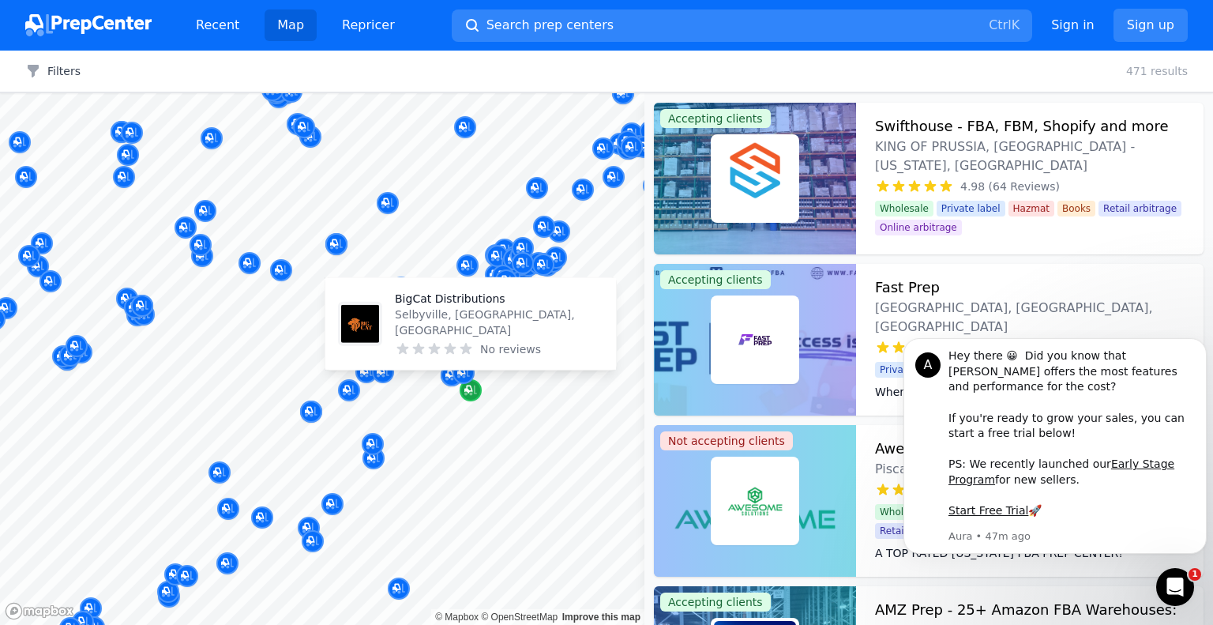
click at [473, 393] on icon "Map marker" at bounding box center [471, 390] width 13 height 16
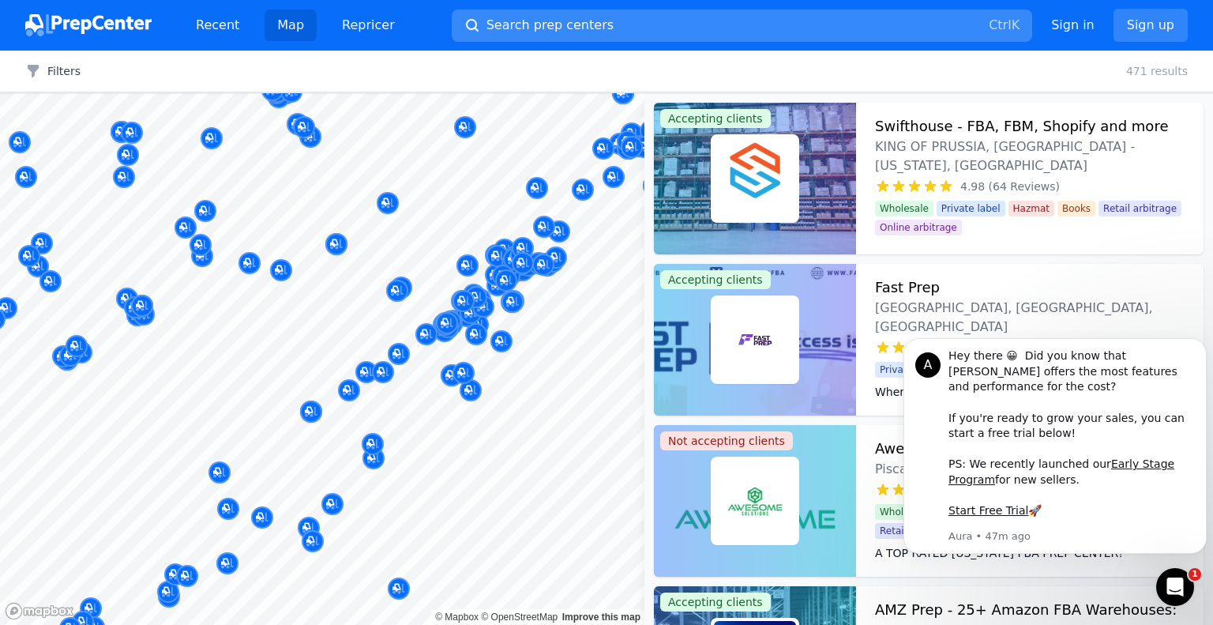
click at [894, 9] on button "Search prep centers Ctrl K" at bounding box center [742, 25] width 581 height 32
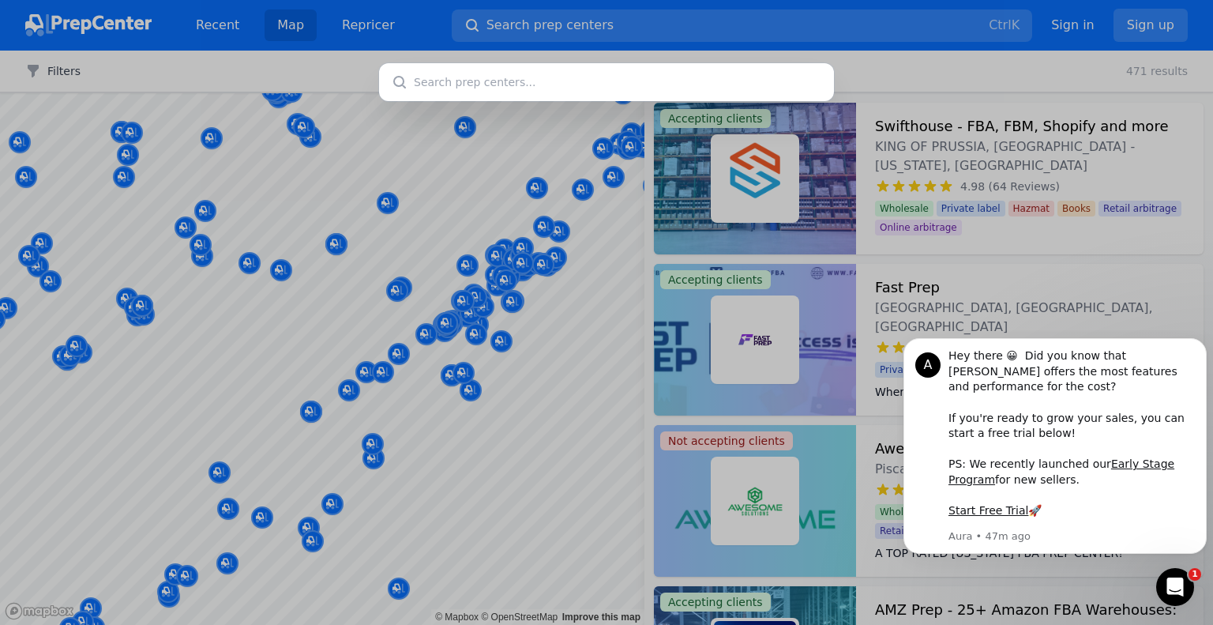
type input "n"
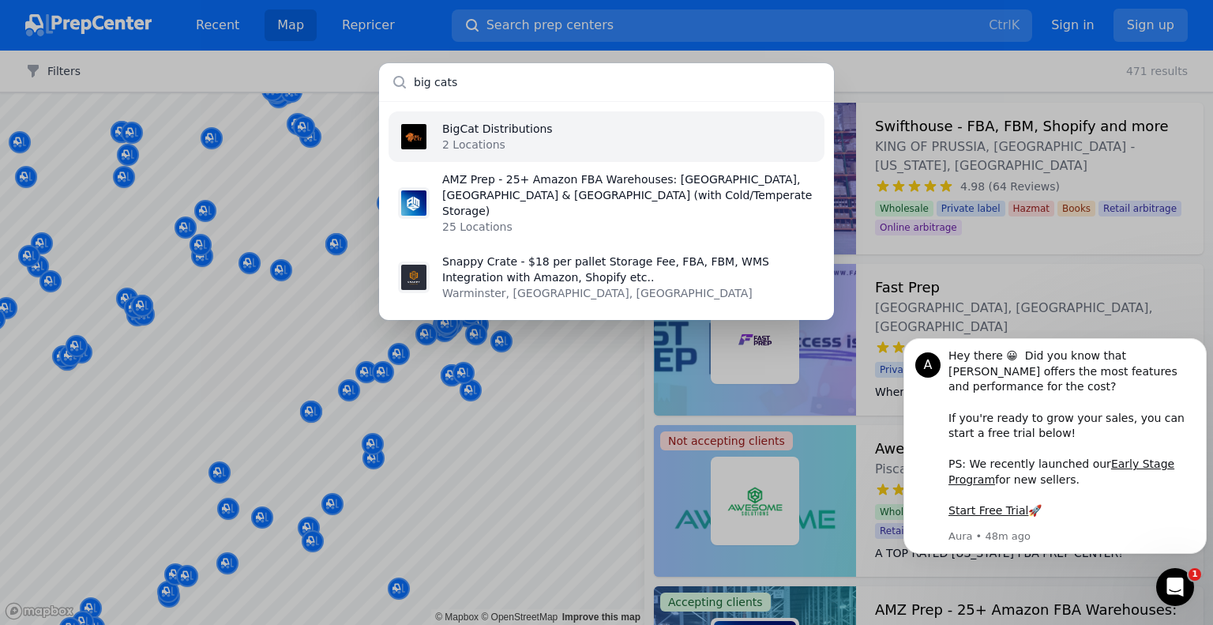
type input "big cats"
click at [517, 129] on p "BigCat Distributions" at bounding box center [497, 129] width 111 height 16
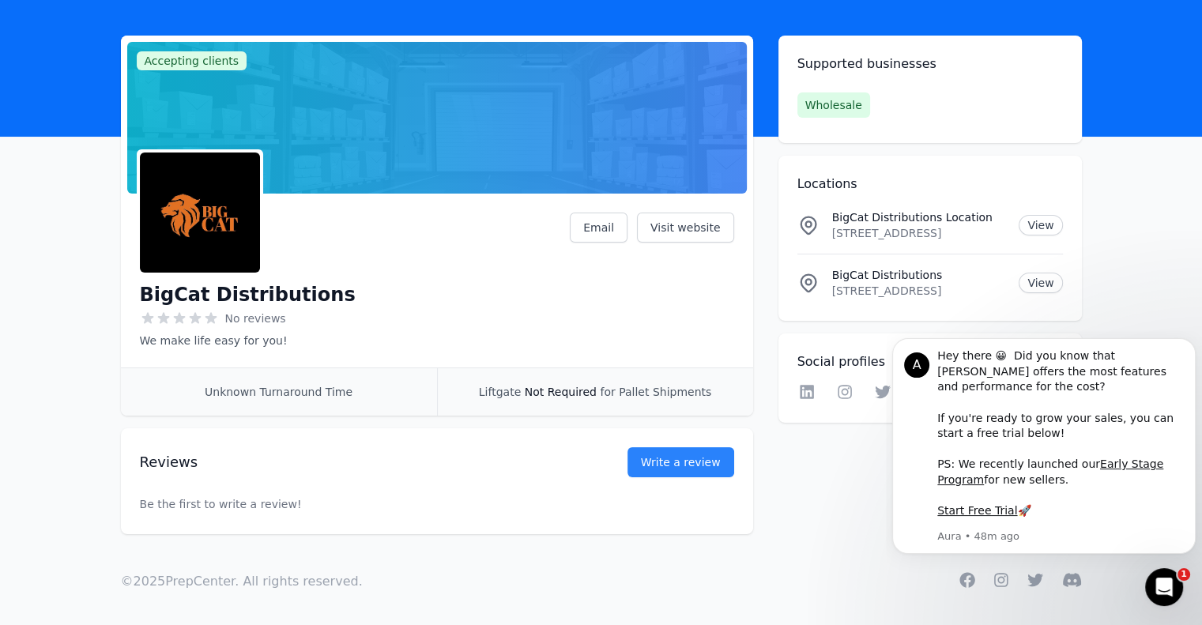
scroll to position [69, 0]
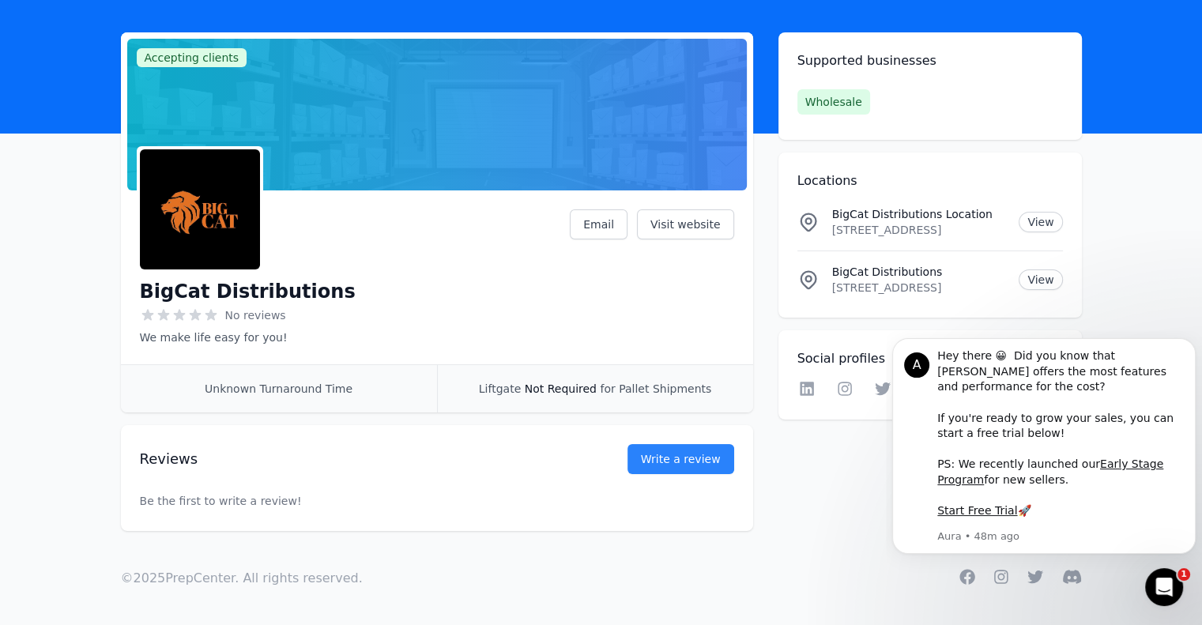
click at [908, 282] on p "32967 Lighthouse Rd, Selbyville, DE, 19975, US" at bounding box center [919, 288] width 175 height 16
click at [836, 277] on p "BigCat Distributions" at bounding box center [919, 272] width 175 height 16
click at [1044, 280] on link "View" at bounding box center [1039, 279] width 43 height 21
click at [713, 214] on link "Visit website" at bounding box center [685, 224] width 97 height 30
